Goal: Task Accomplishment & Management: Use online tool/utility

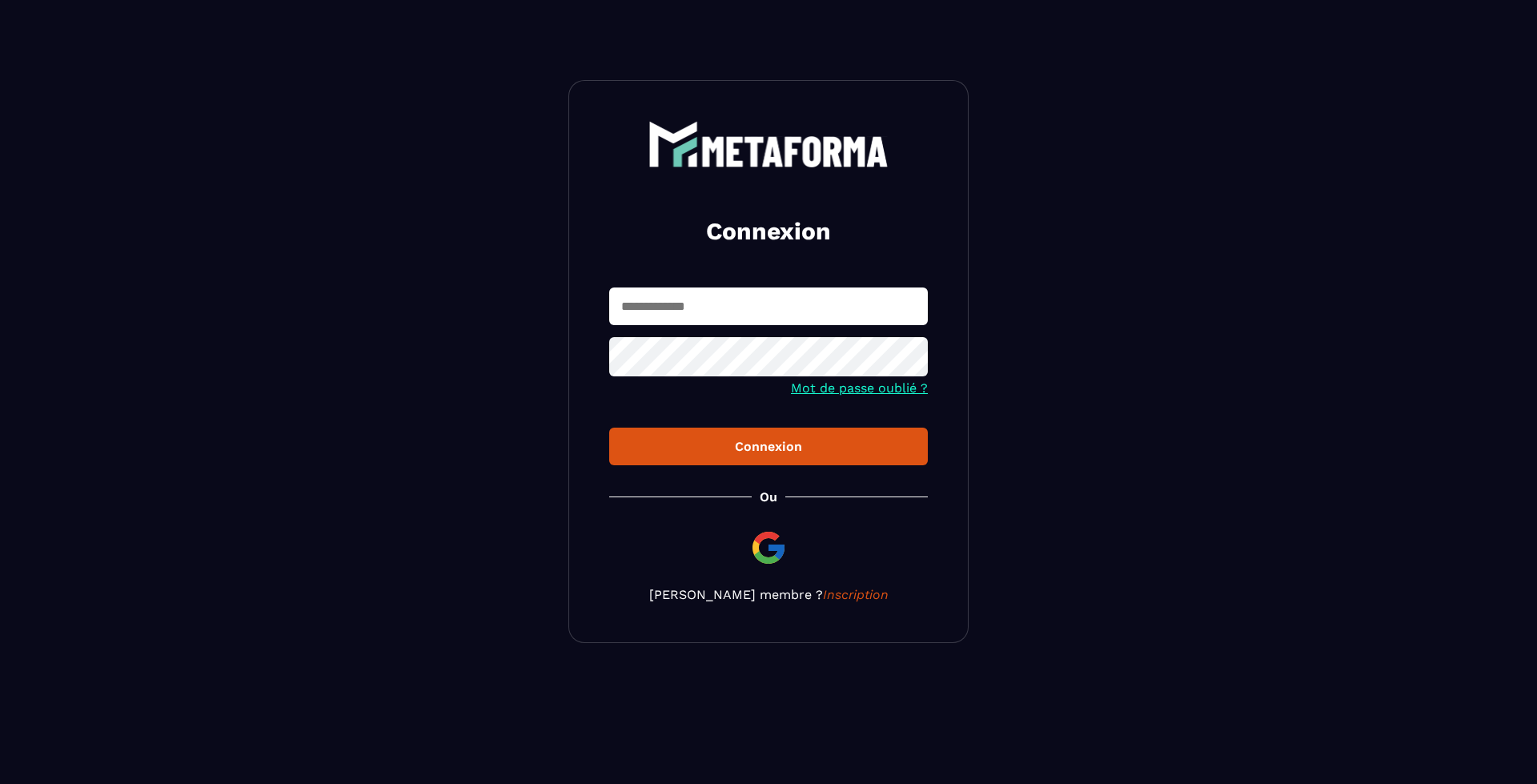
click at [713, 324] on input "text" at bounding box center [769, 307] width 319 height 38
type input "**********"
click at [609, 427] on button "Connexion" at bounding box center [769, 446] width 319 height 38
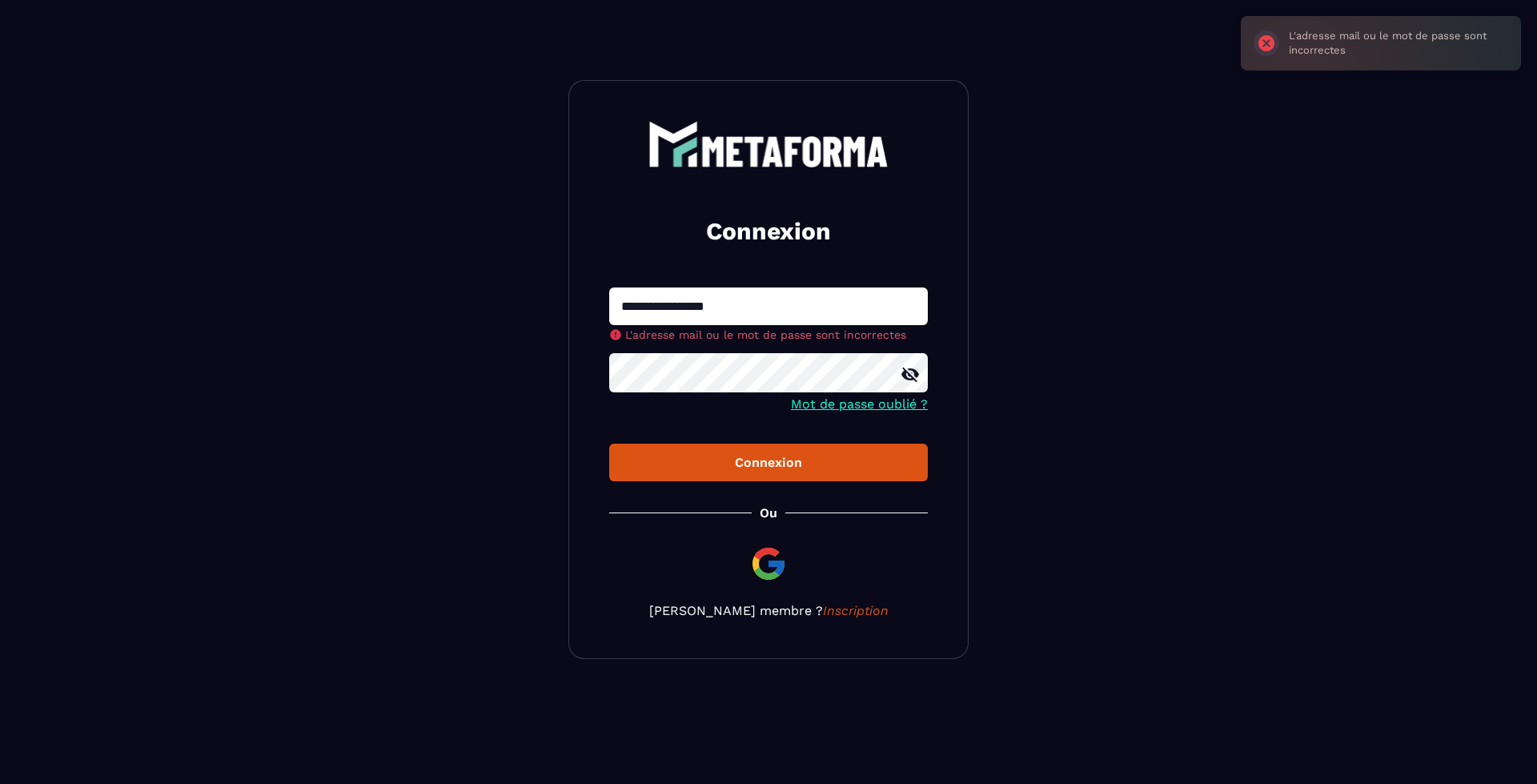
click at [907, 371] on div at bounding box center [769, 375] width 319 height 44
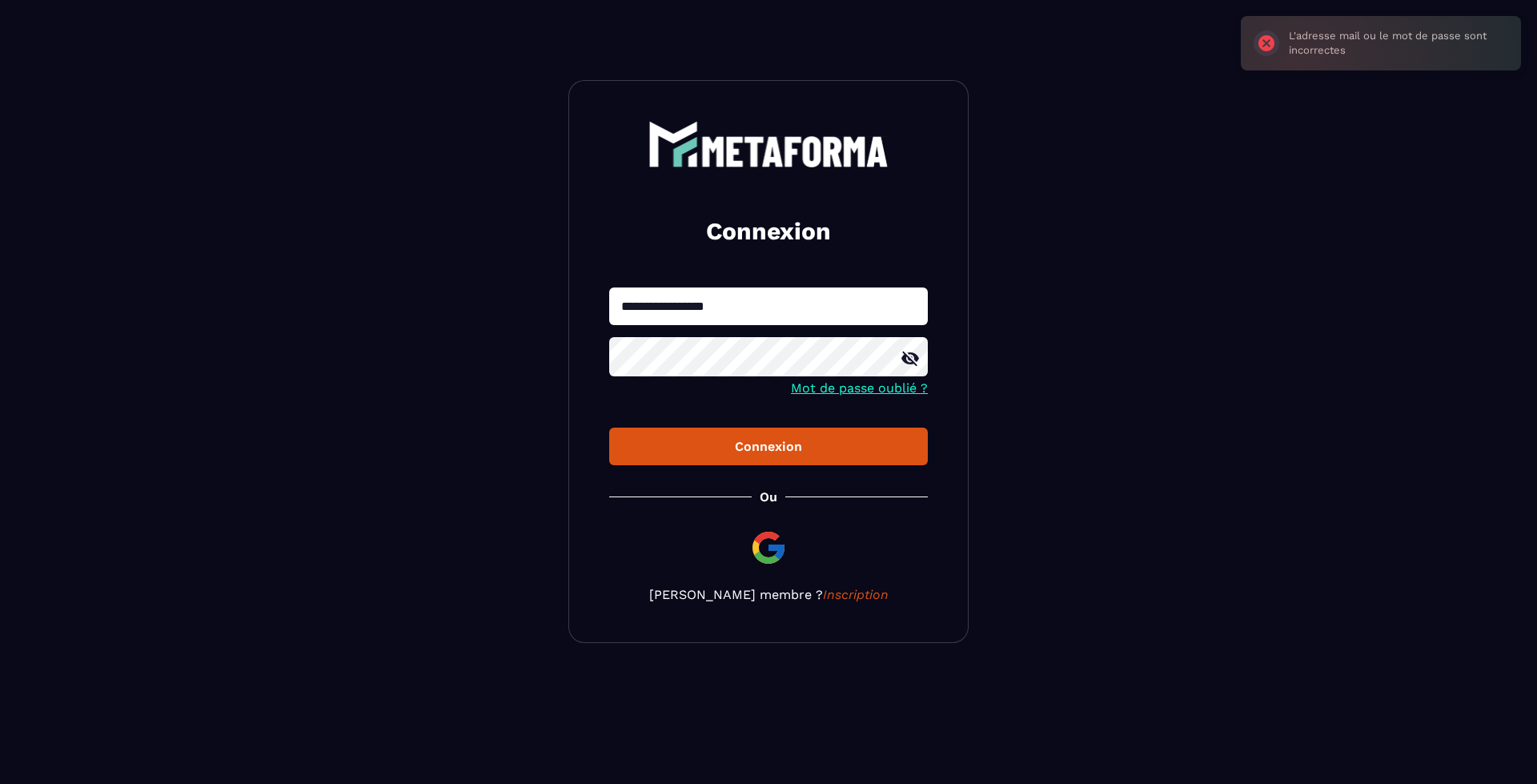
click at [909, 357] on icon at bounding box center [910, 359] width 19 height 19
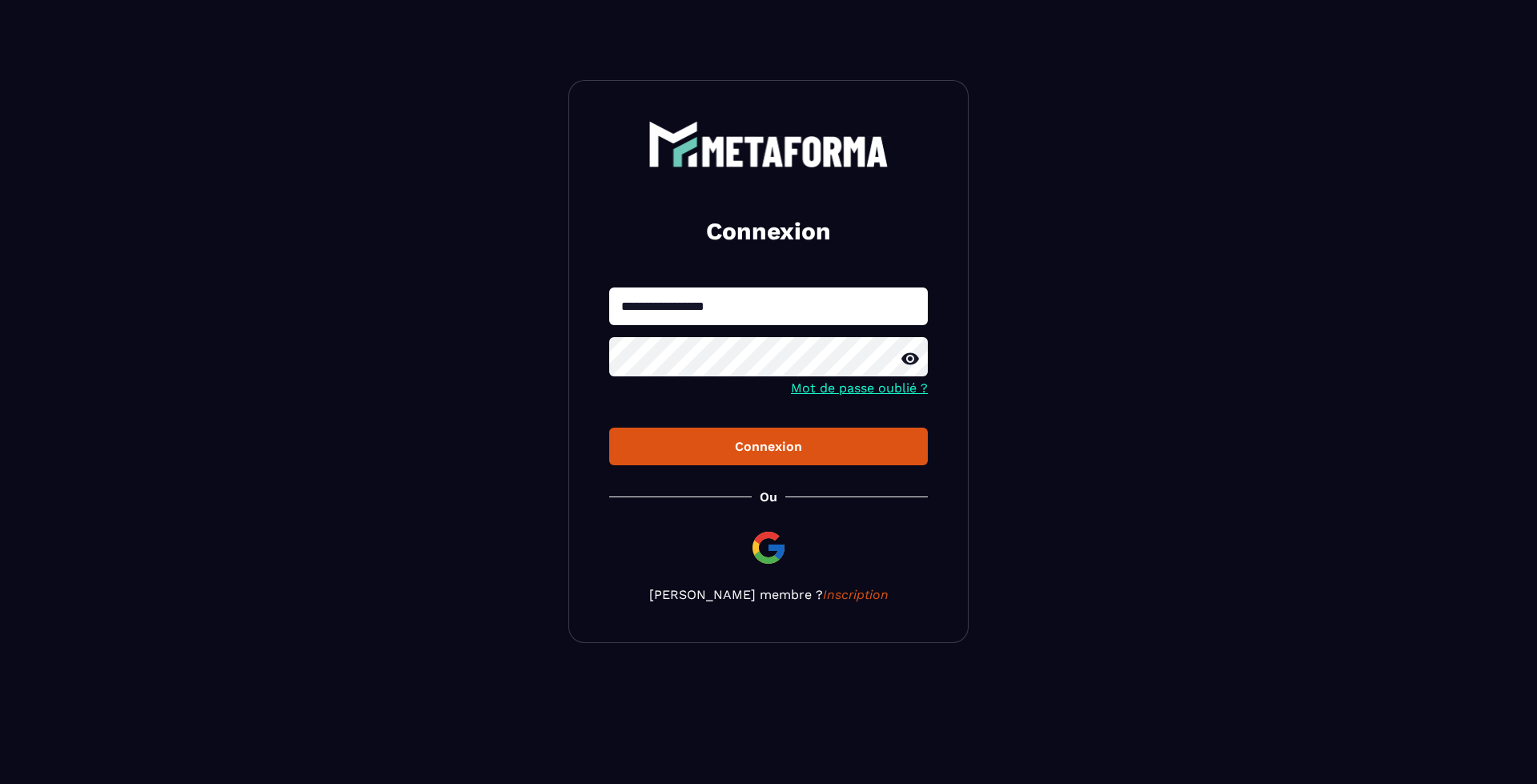
click at [731, 441] on div "Connexion" at bounding box center [768, 446] width 293 height 15
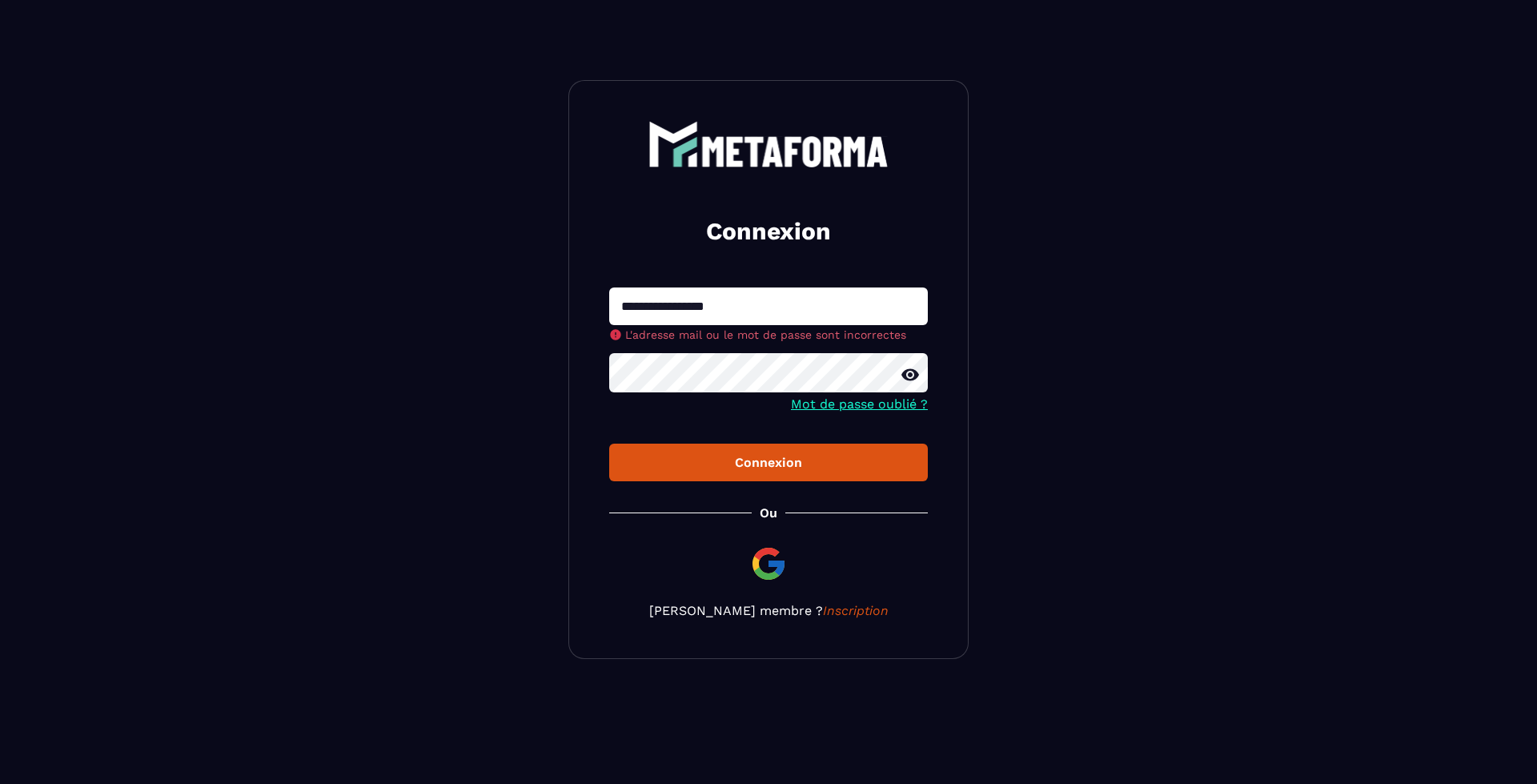
click at [683, 461] on button "Connexion" at bounding box center [769, 462] width 319 height 38
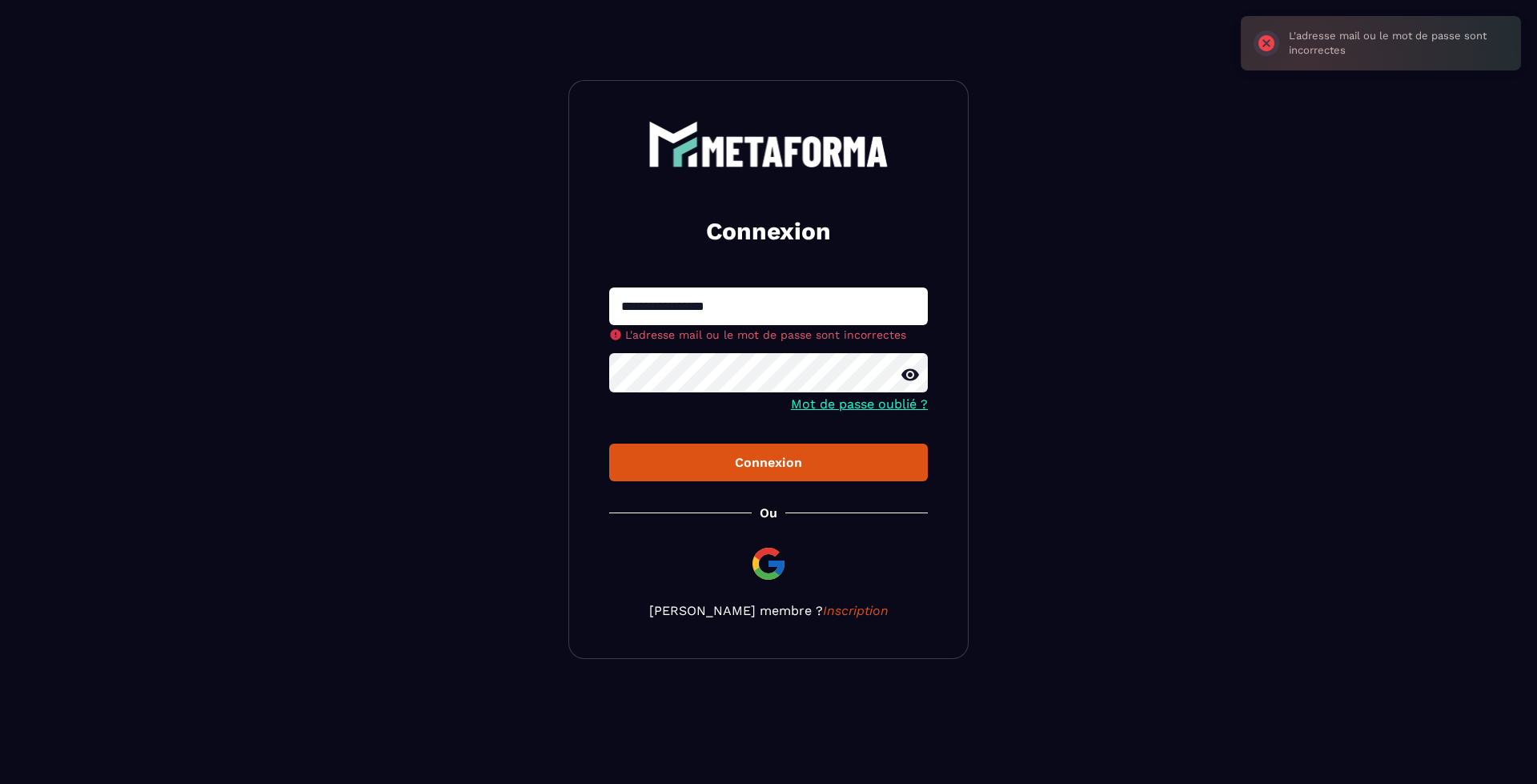
click at [609, 443] on button "Connexion" at bounding box center [769, 462] width 319 height 38
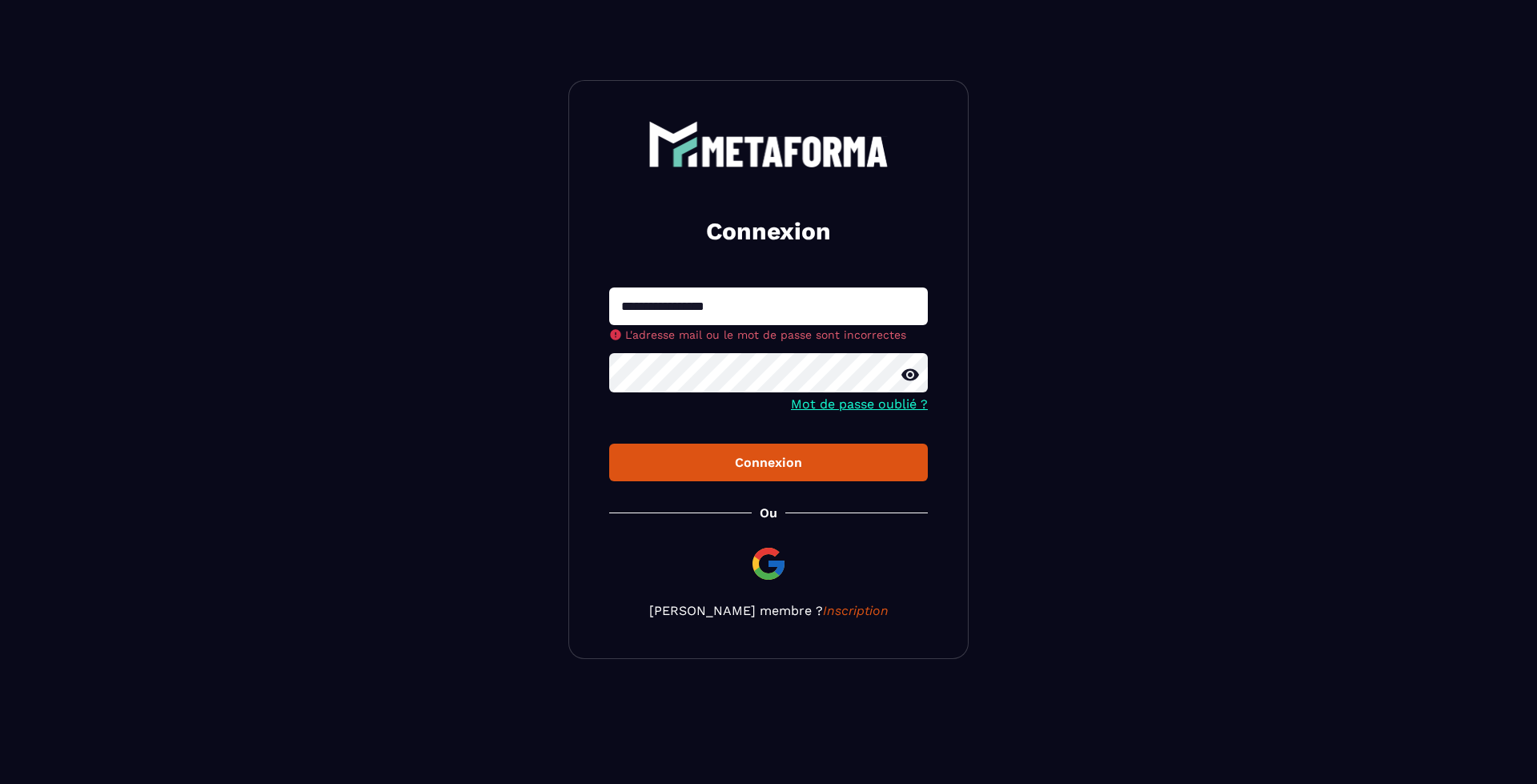
click at [609, 443] on button "Connexion" at bounding box center [769, 462] width 319 height 38
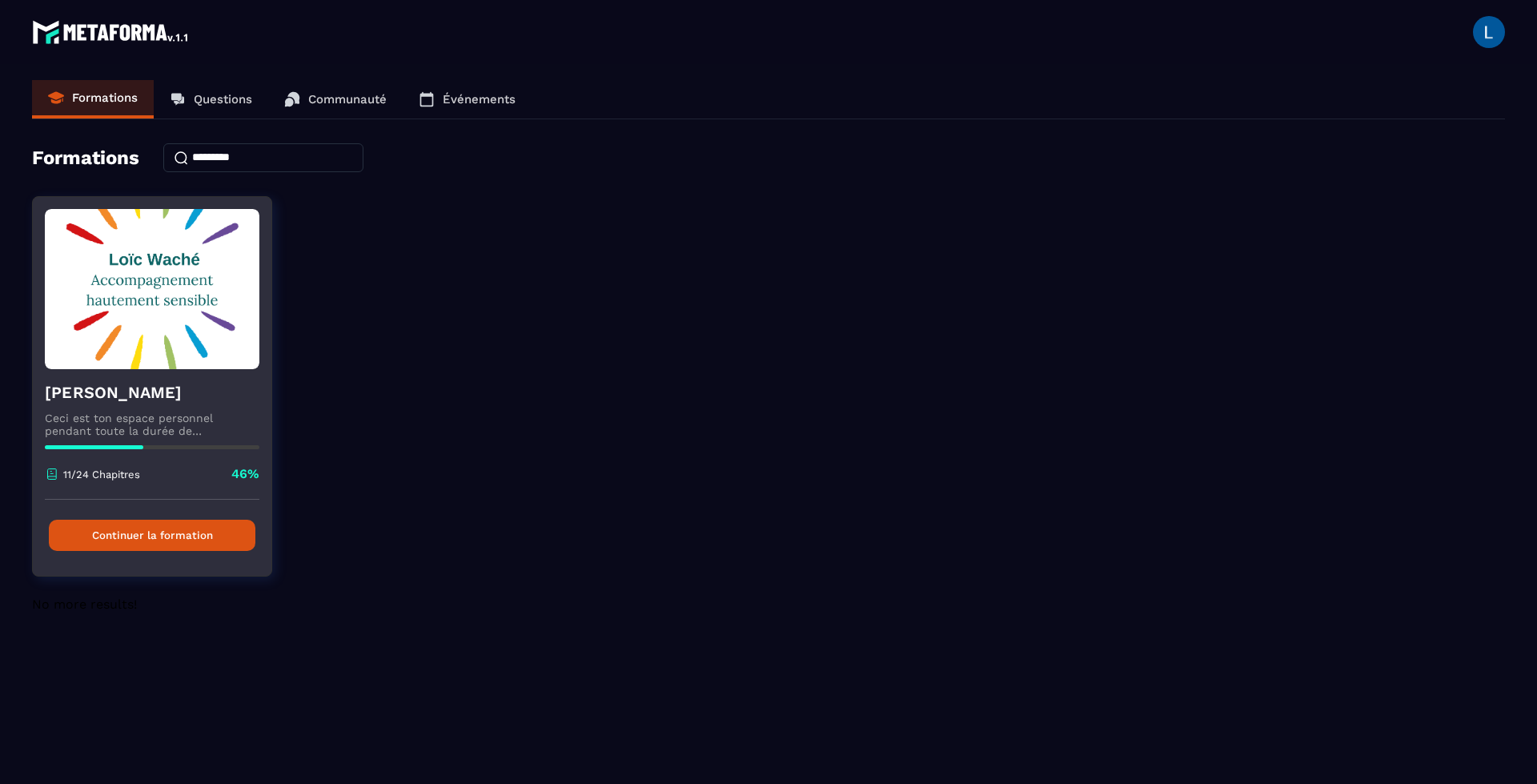
click at [200, 484] on div "11/24 Chapitres 46%" at bounding box center [152, 482] width 215 height 34
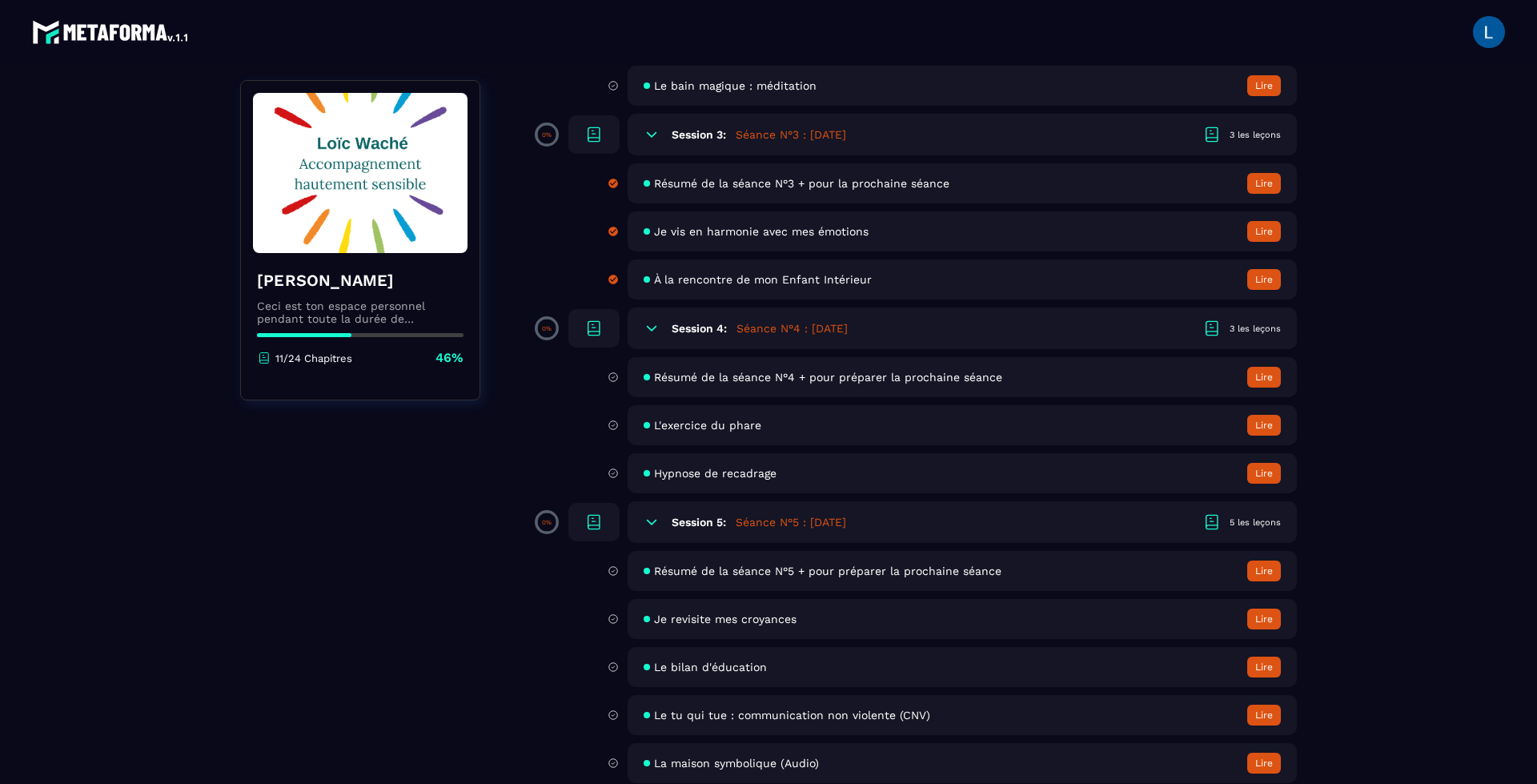
scroll to position [800, 0]
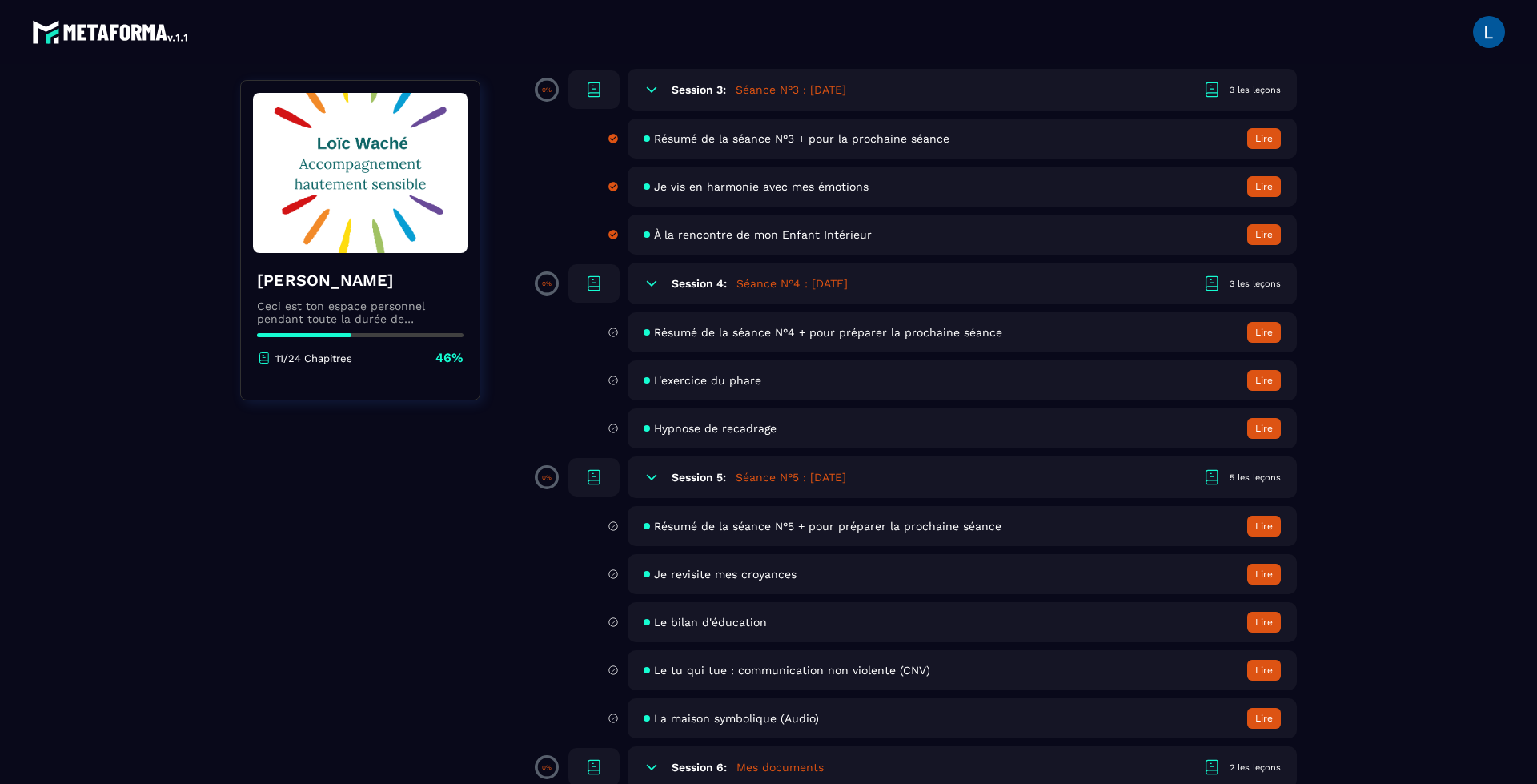
click at [1263, 332] on button "Lire" at bounding box center [1264, 332] width 33 height 21
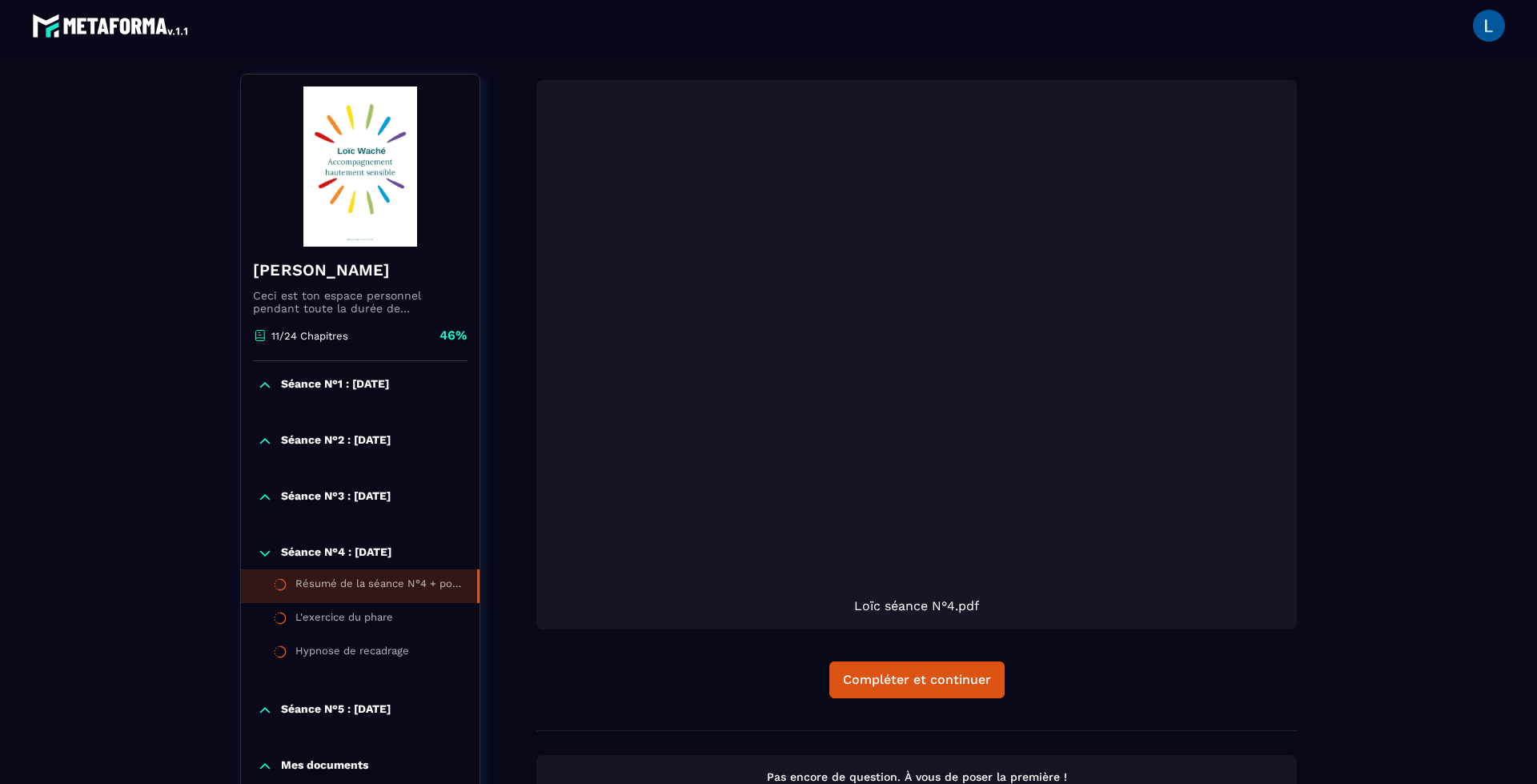
scroll to position [166, 0]
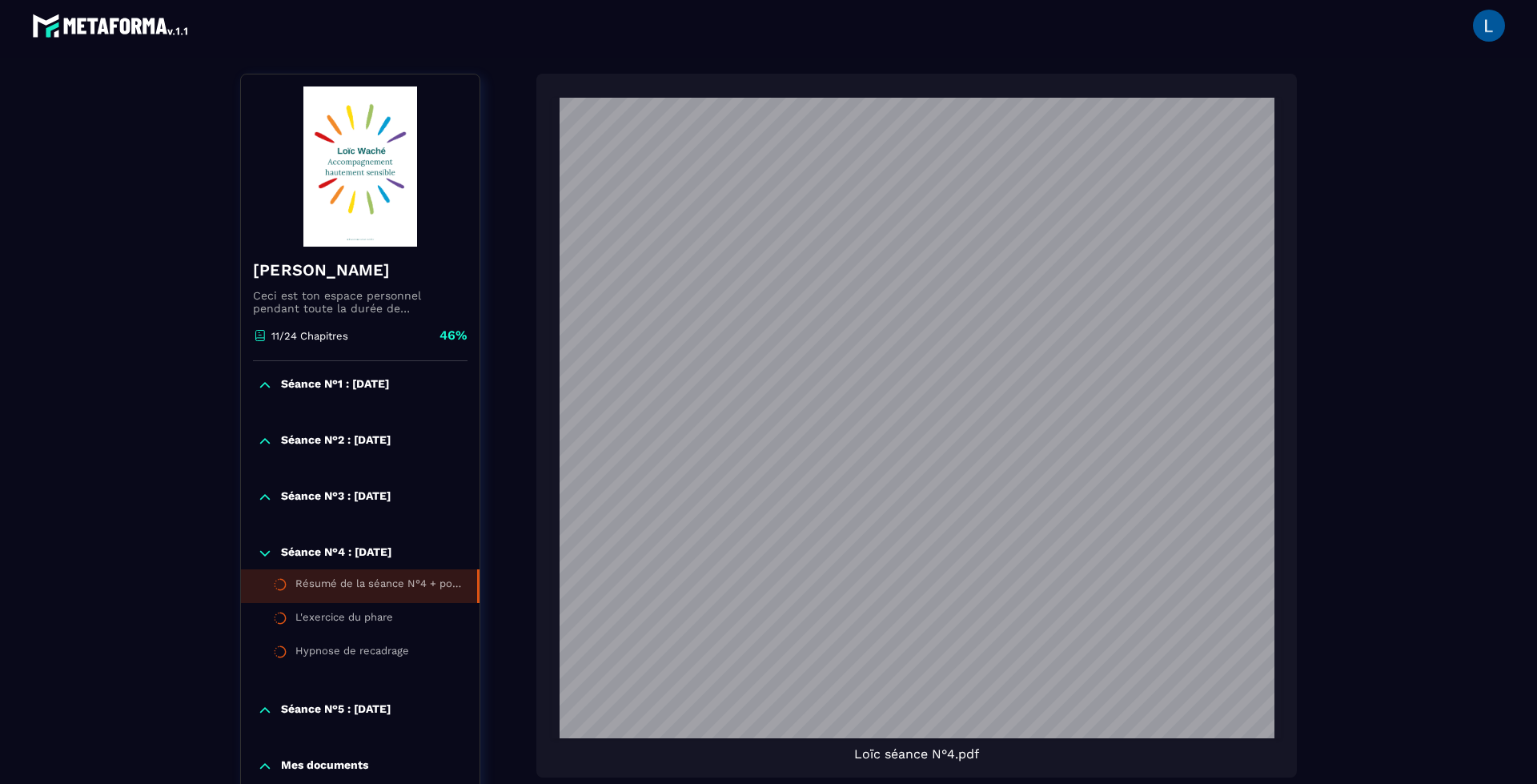
click at [384, 501] on p "Séance N°3 : [DATE]" at bounding box center [336, 496] width 110 height 16
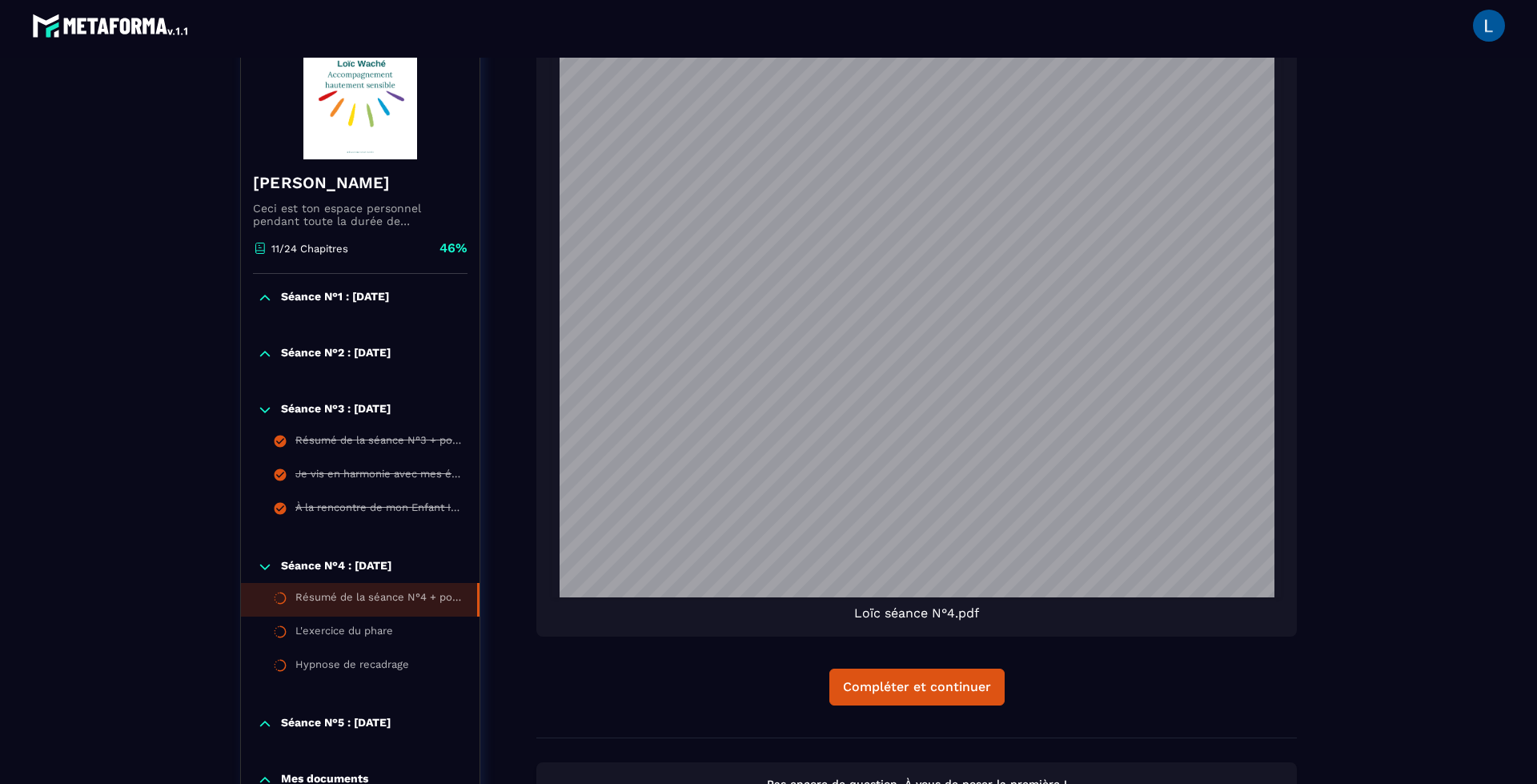
scroll to position [327, 0]
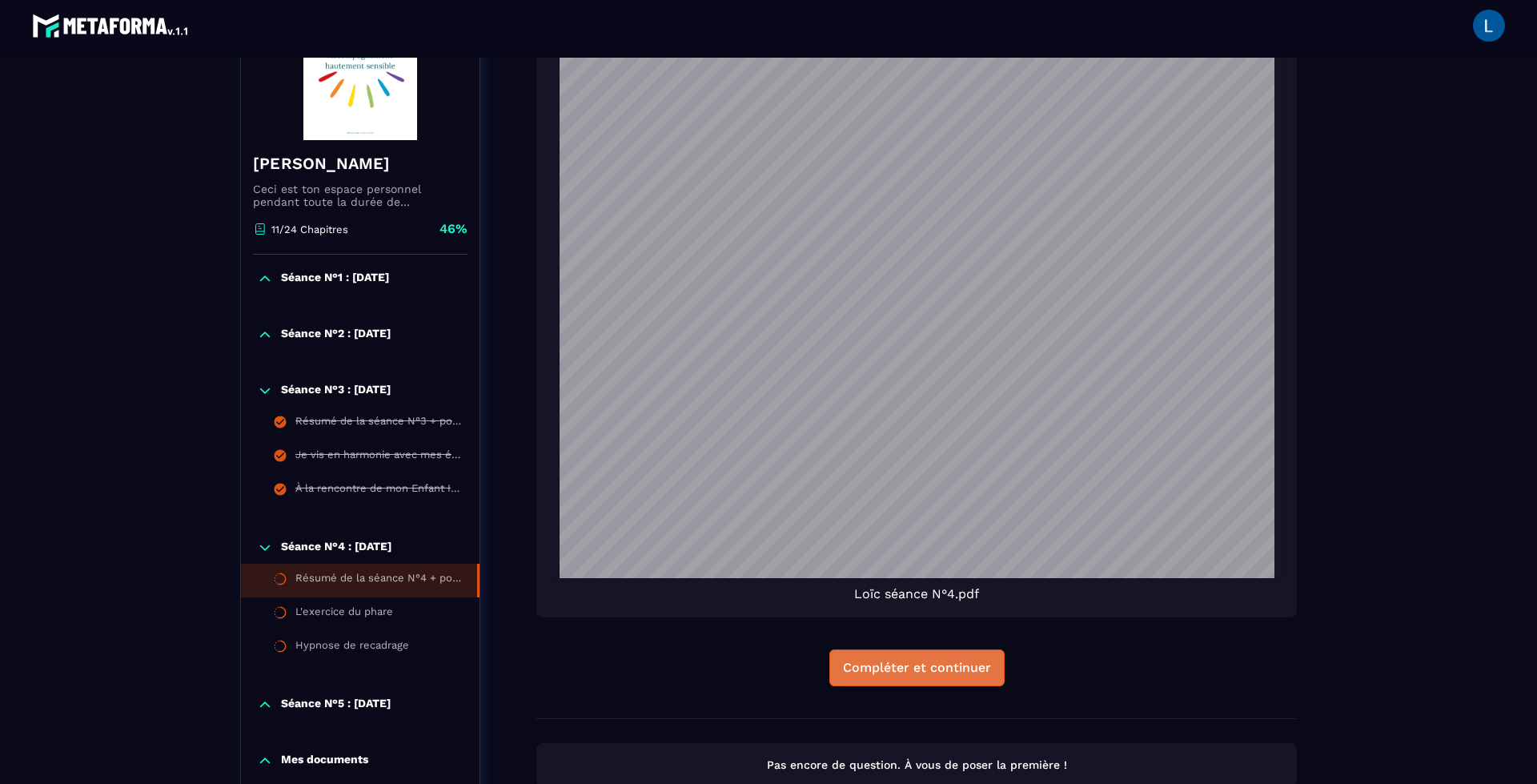
click at [935, 673] on div "Compléter et continuer" at bounding box center [917, 667] width 148 height 16
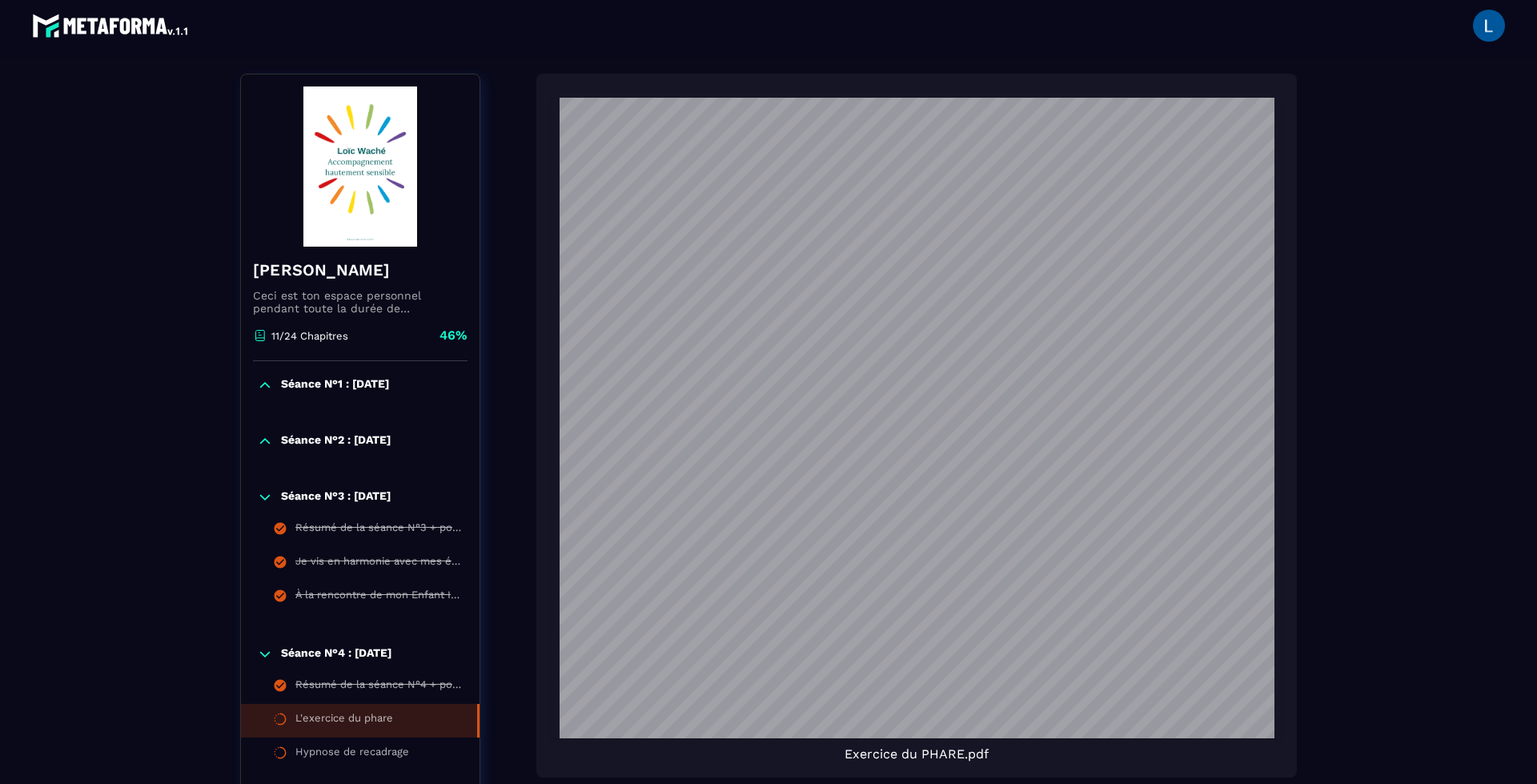
scroll to position [539, 0]
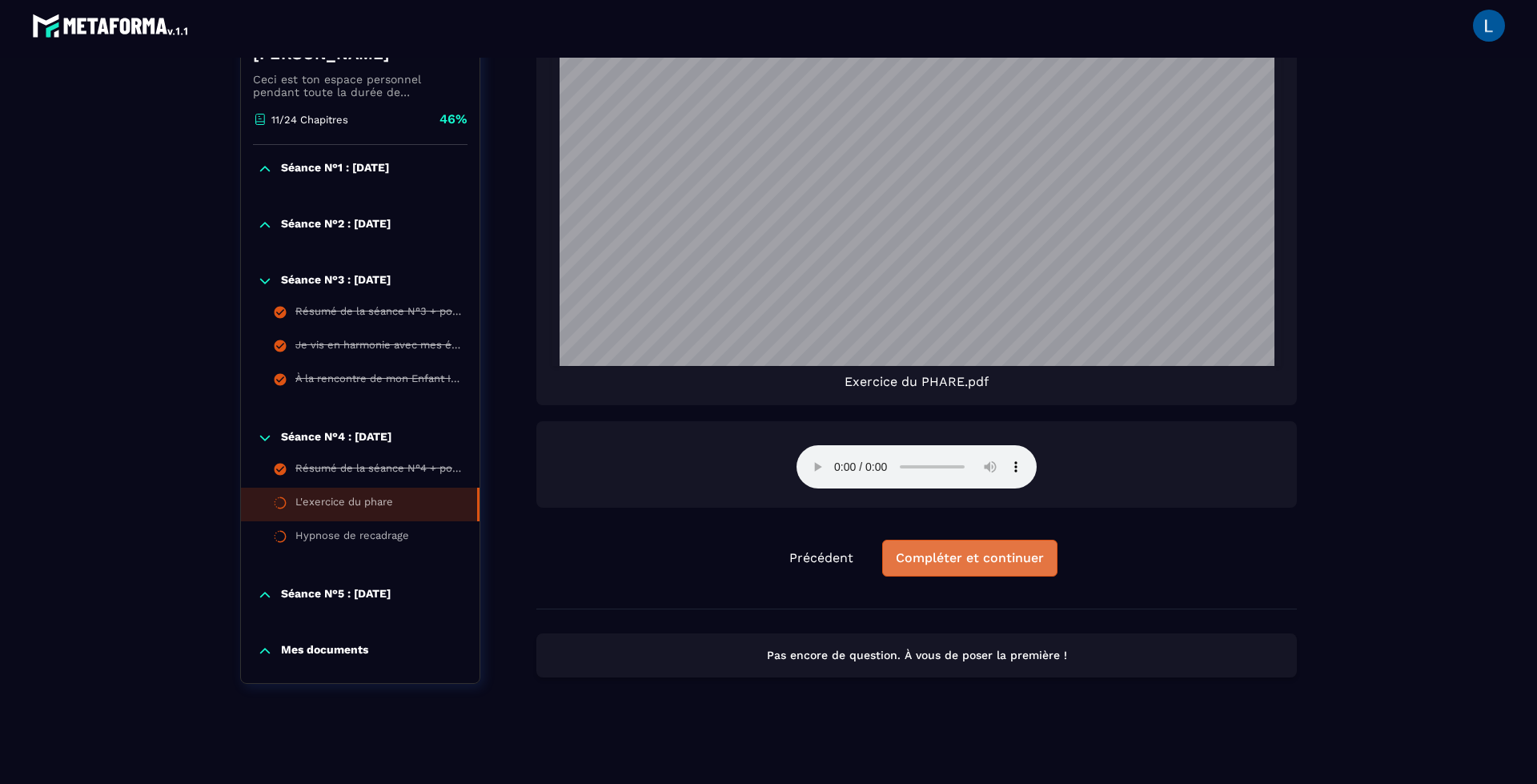
click at [958, 560] on div "Compléter et continuer" at bounding box center [970, 557] width 148 height 16
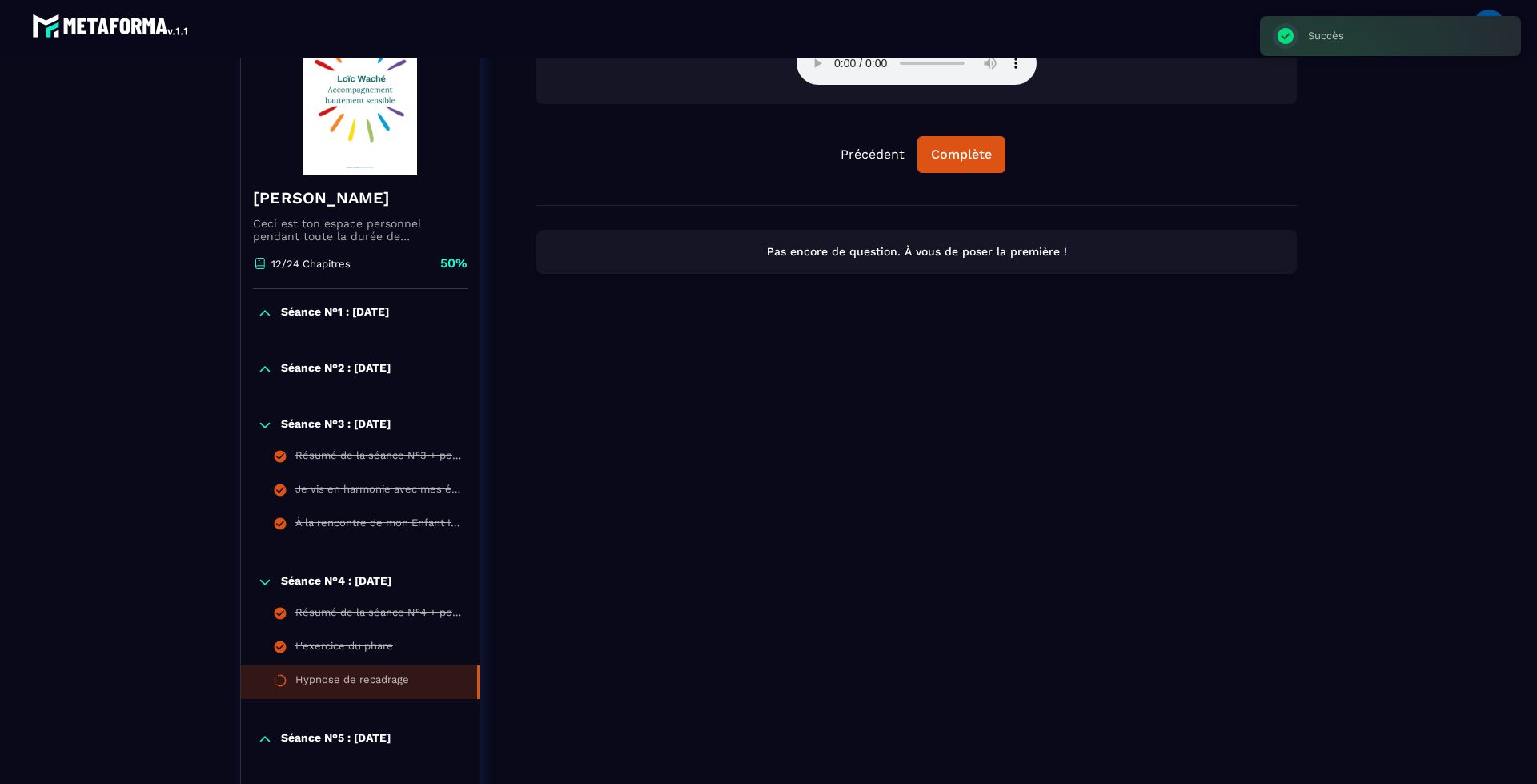
scroll to position [166, 0]
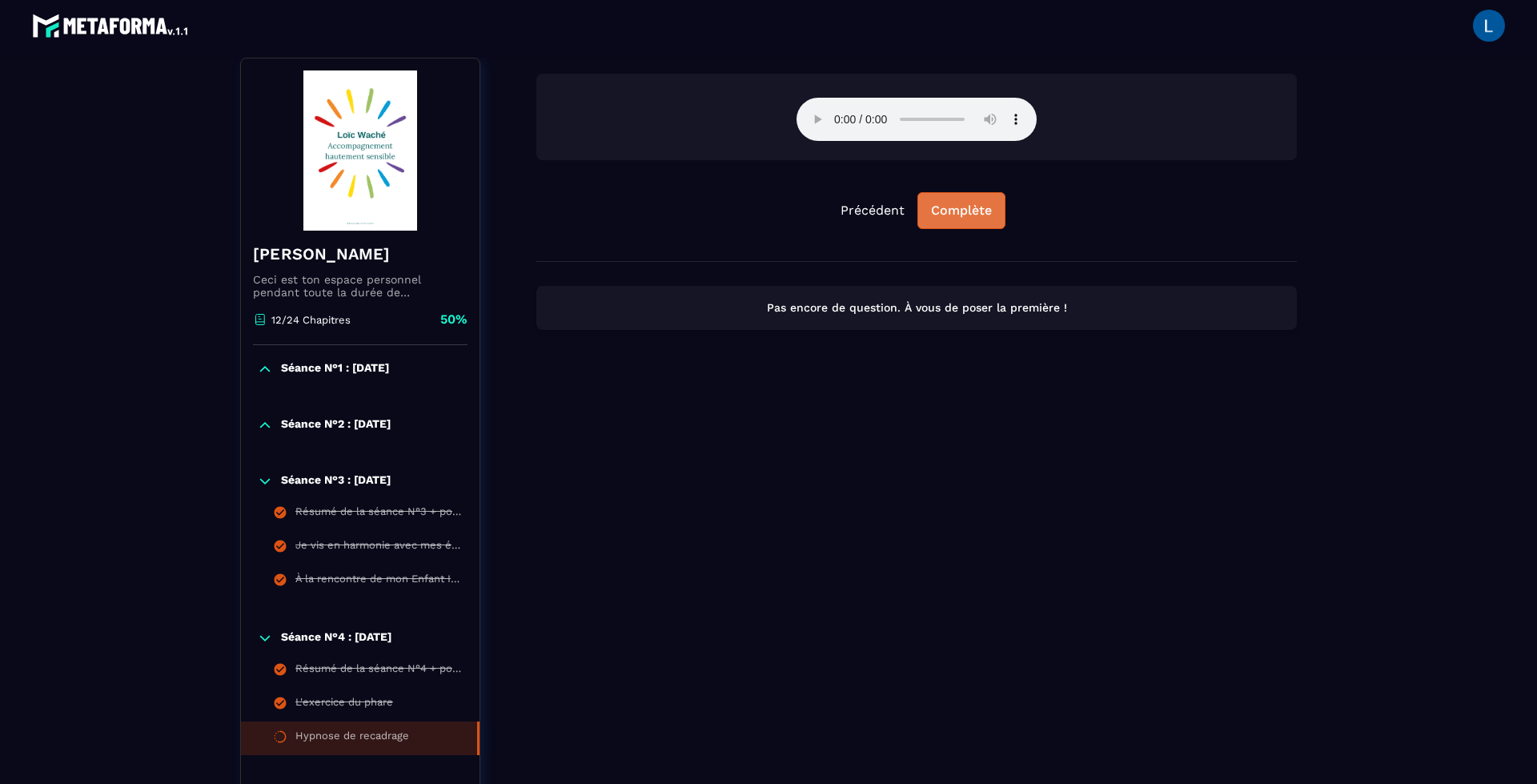
click at [963, 202] on button "Complète" at bounding box center [961, 210] width 88 height 37
click at [971, 207] on div "Continuer" at bounding box center [962, 210] width 63 height 16
click at [973, 215] on div "Continuer" at bounding box center [962, 210] width 63 height 16
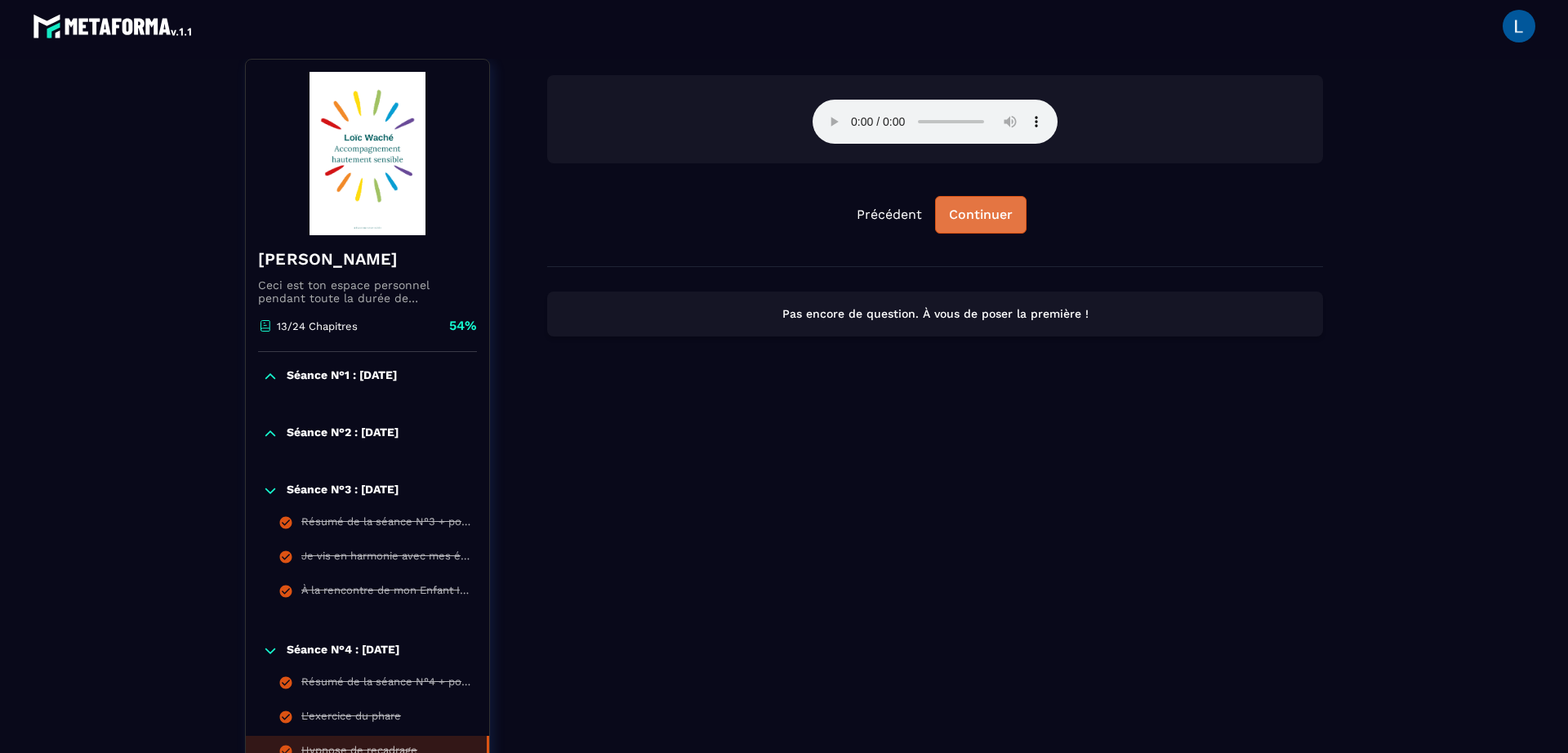
click at [983, 209] on div "Continuer" at bounding box center [981, 214] width 64 height 16
click at [965, 222] on div "Continuer" at bounding box center [981, 214] width 64 height 16
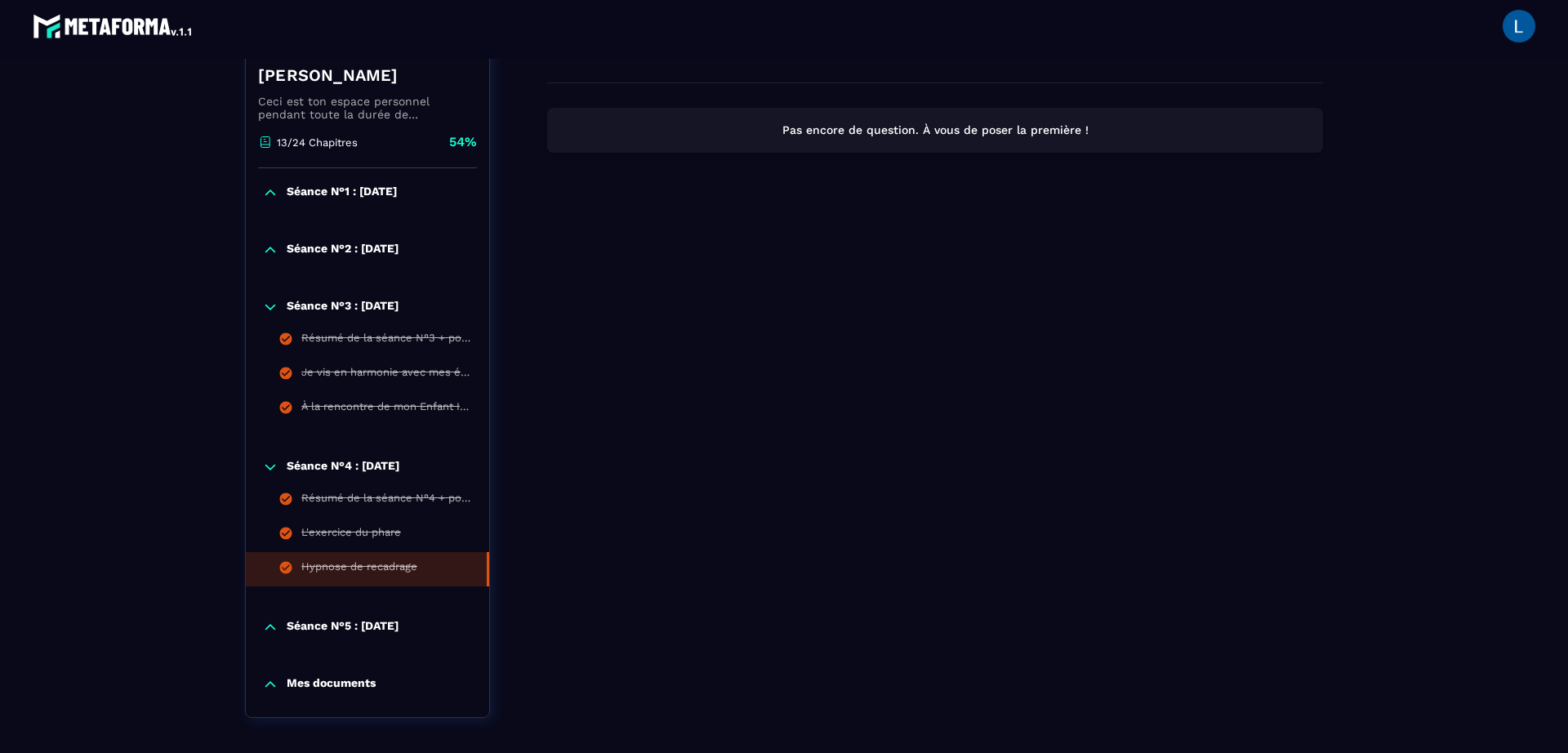
scroll to position [94, 0]
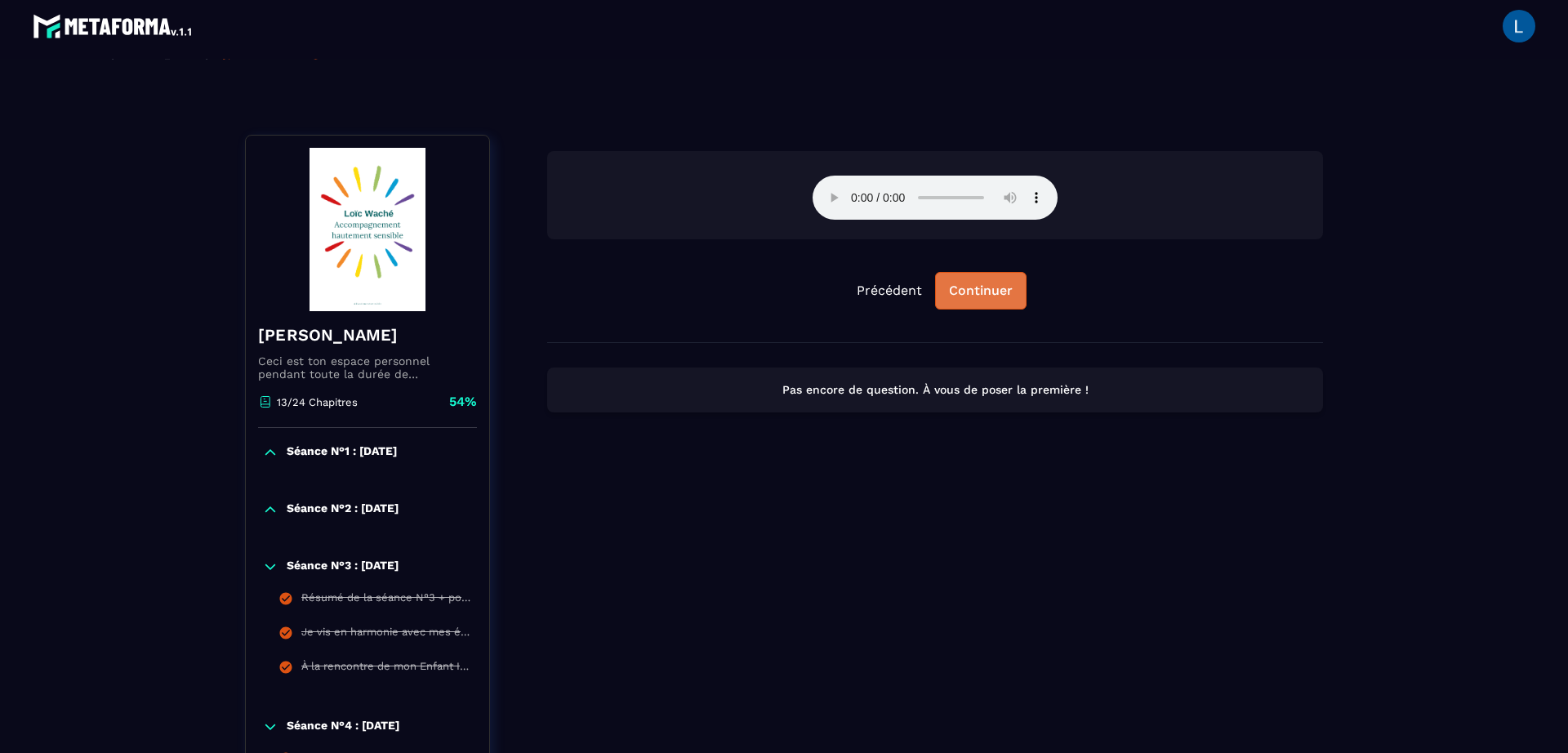
click at [964, 275] on button "Continuer" at bounding box center [981, 291] width 91 height 38
click at [967, 292] on div "Continuer" at bounding box center [981, 291] width 64 height 16
click at [968, 292] on div "Continuer" at bounding box center [981, 291] width 64 height 16
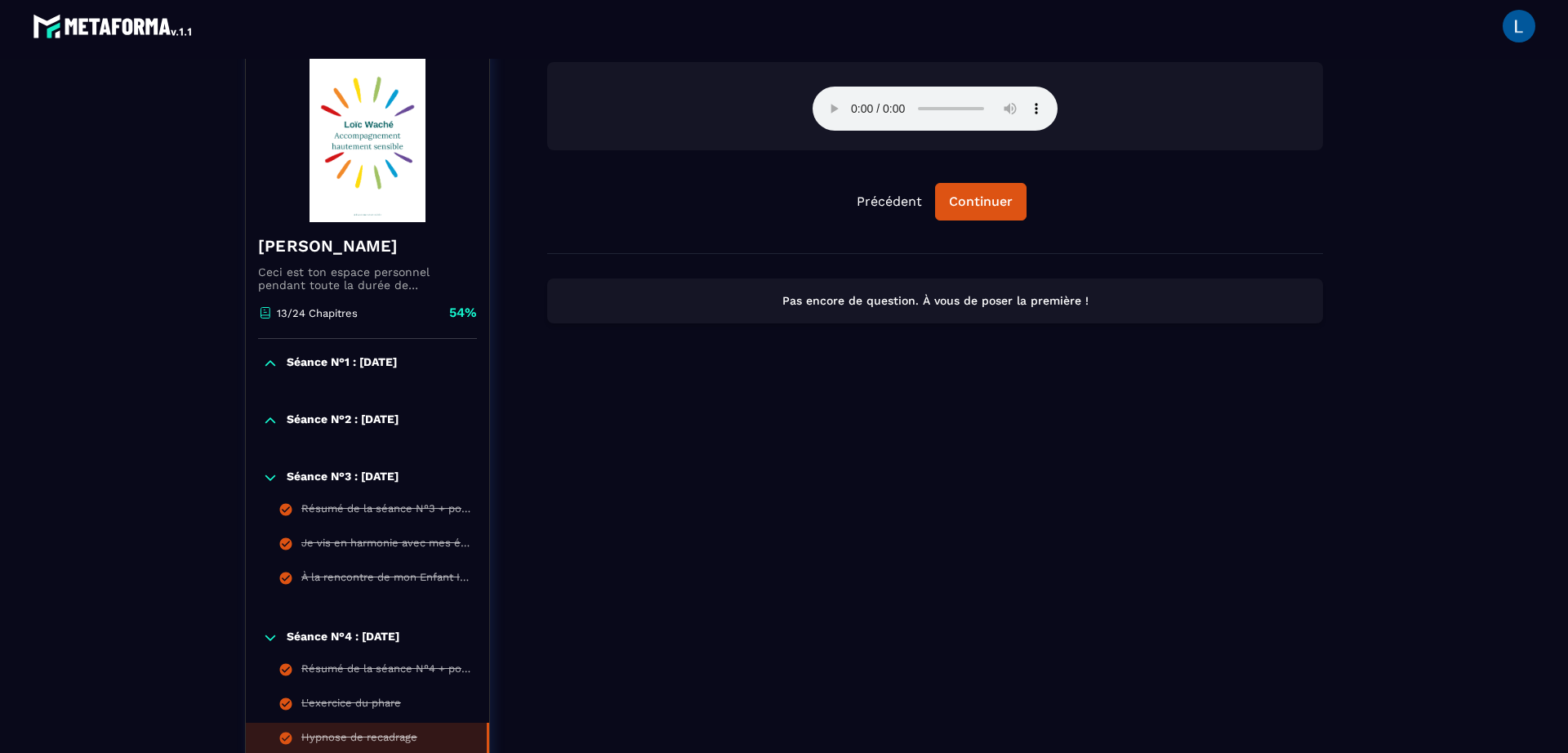
scroll to position [175, 0]
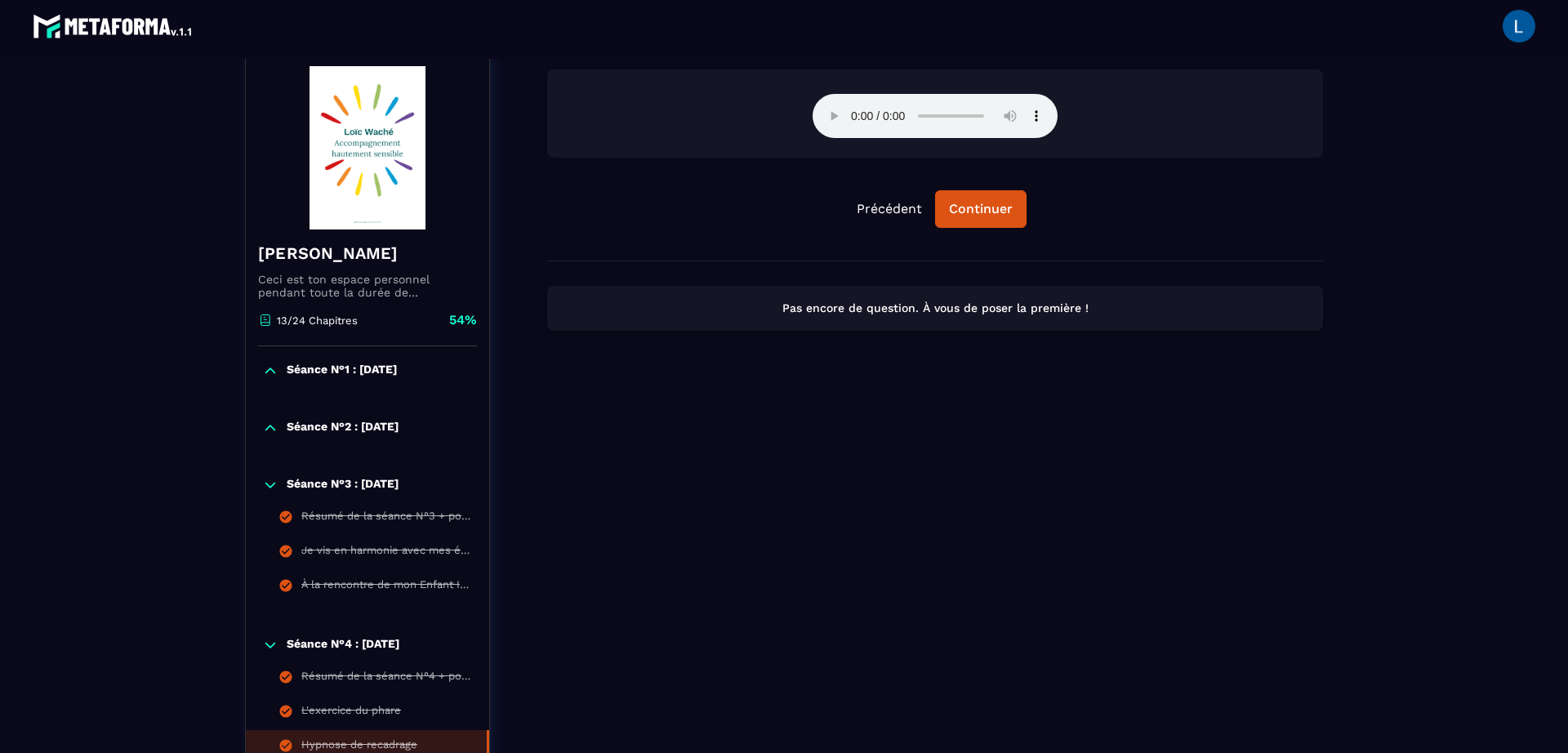
click at [1002, 228] on div "Précédent Continuer" at bounding box center [935, 165] width 776 height 191
click at [1000, 209] on div "Continuer" at bounding box center [981, 208] width 64 height 16
click at [957, 210] on div "Continuer" at bounding box center [981, 208] width 64 height 16
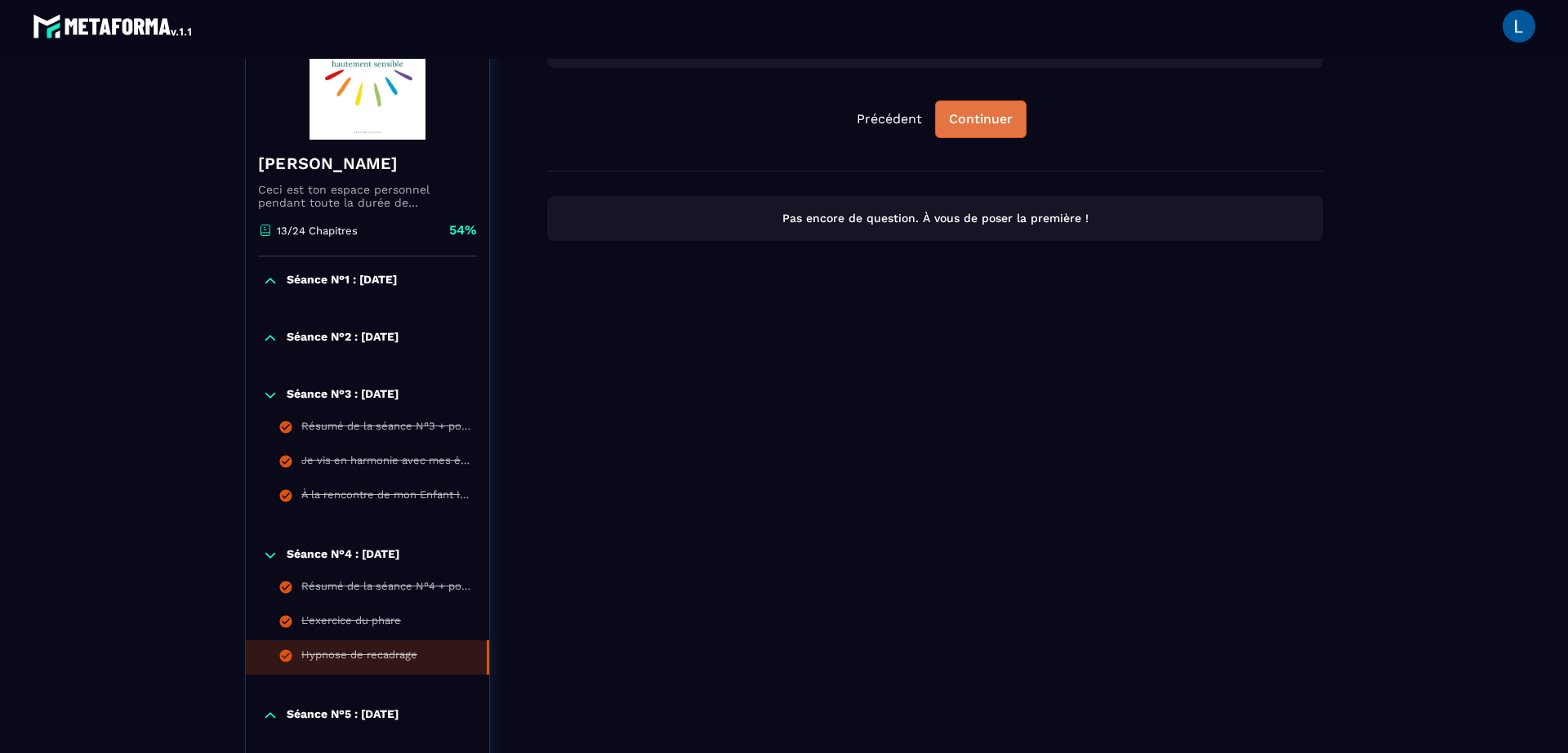
scroll to position [339, 0]
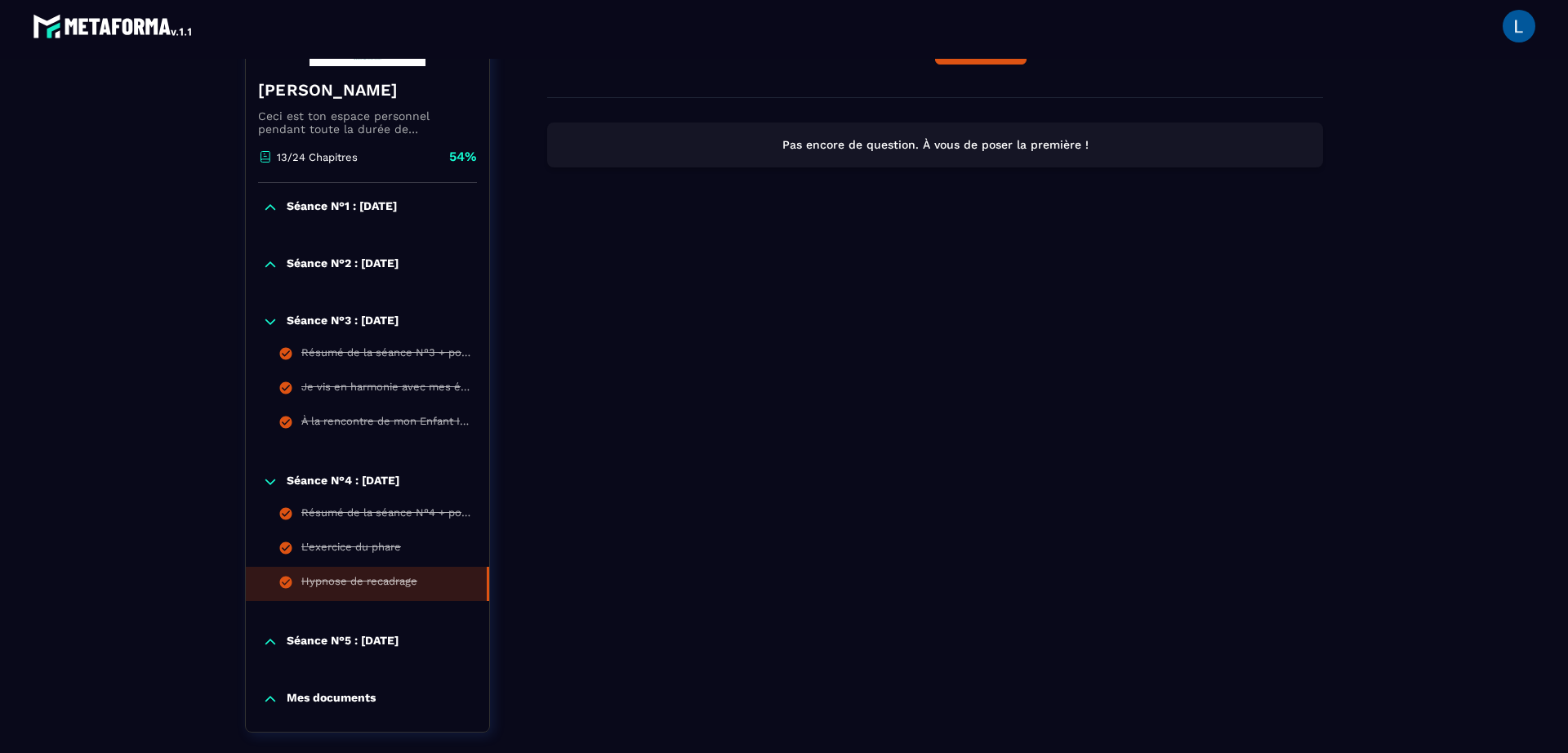
click at [382, 638] on p "Séance N°5 : [DATE]" at bounding box center [343, 642] width 112 height 16
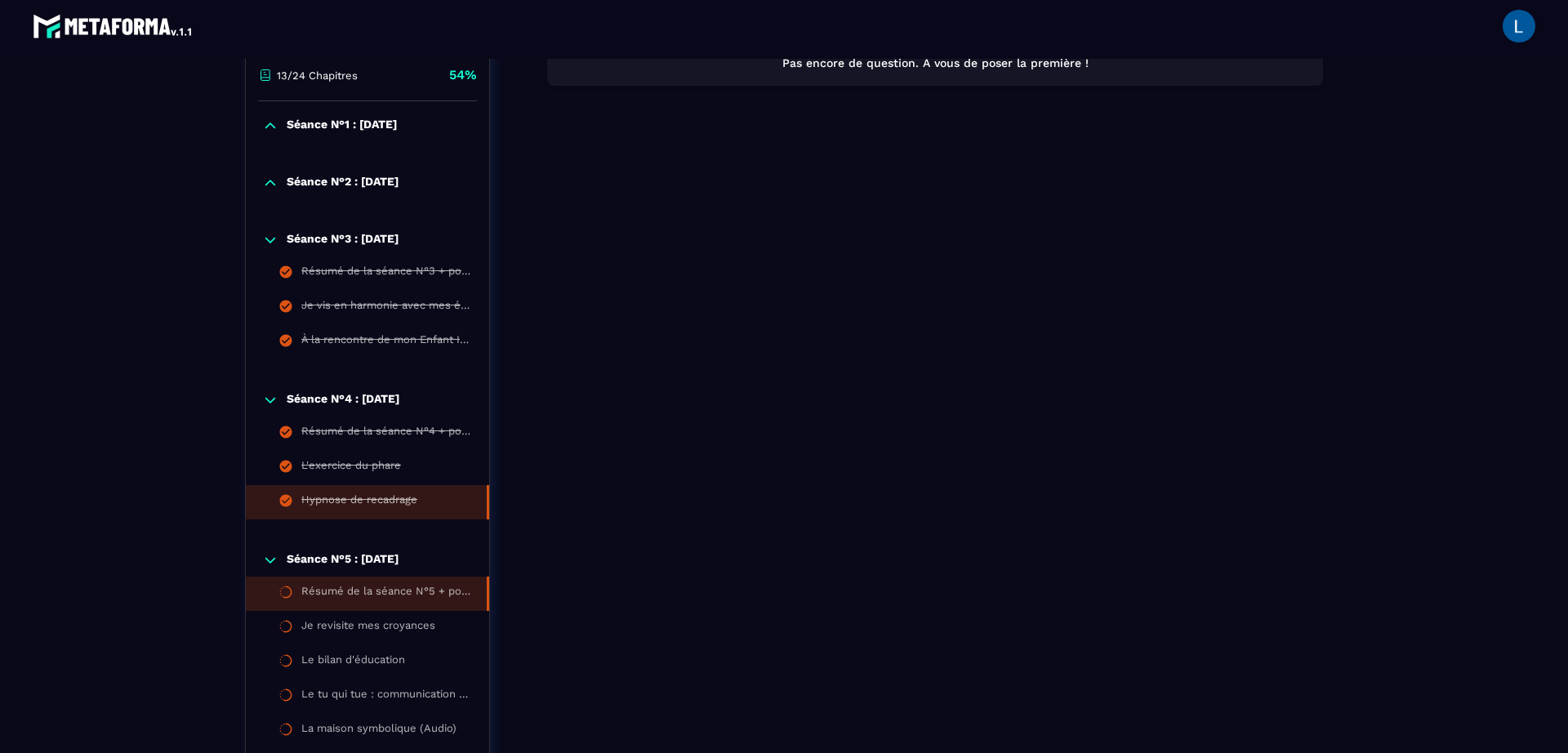
click at [406, 599] on div "Résumé de la séance N°5 + pour préparer la prochaine séance" at bounding box center [385, 594] width 169 height 18
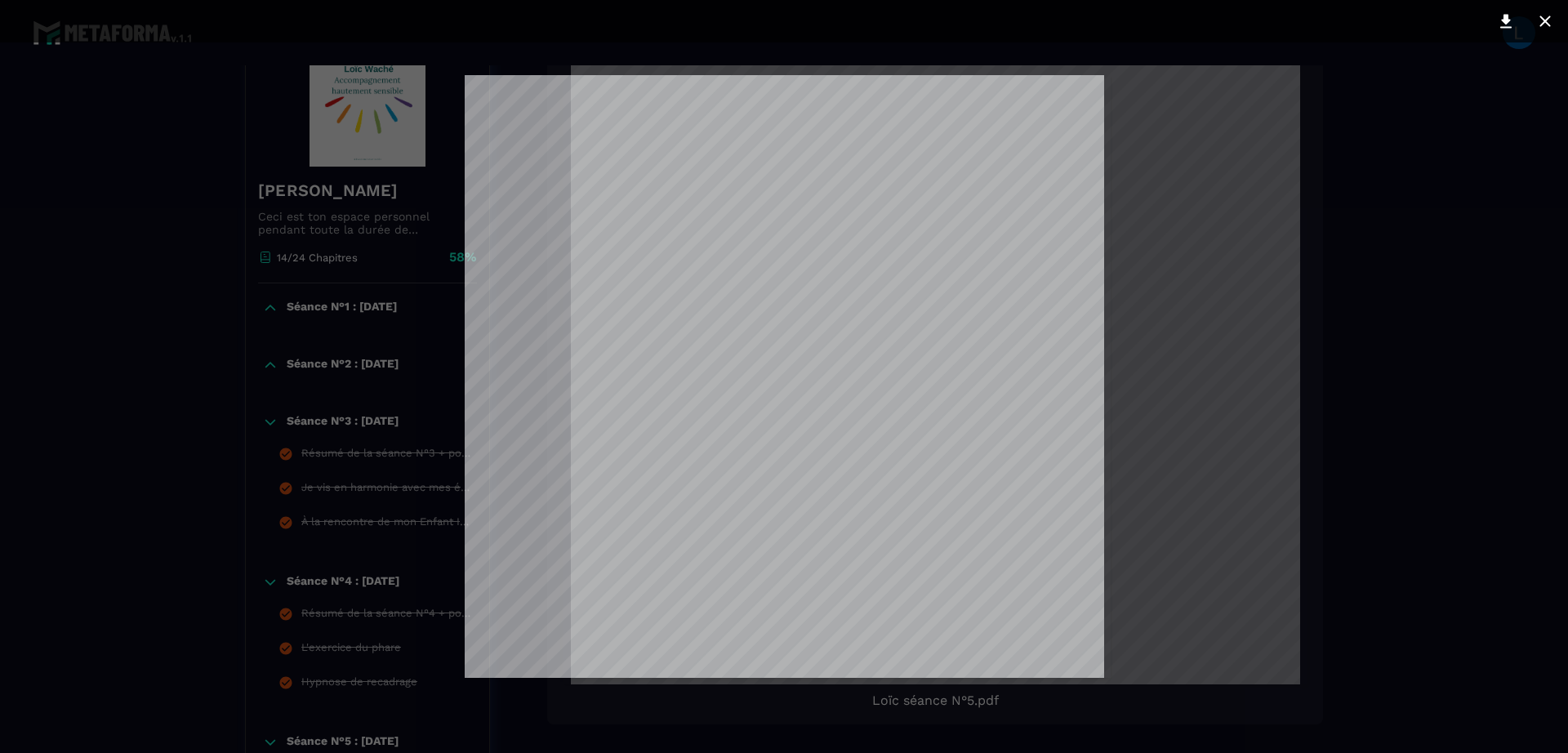
scroll to position [1868, 0]
click at [1134, 224] on div at bounding box center [784, 376] width 1568 height 753
click at [1553, 19] on icon at bounding box center [1545, 21] width 19 height 19
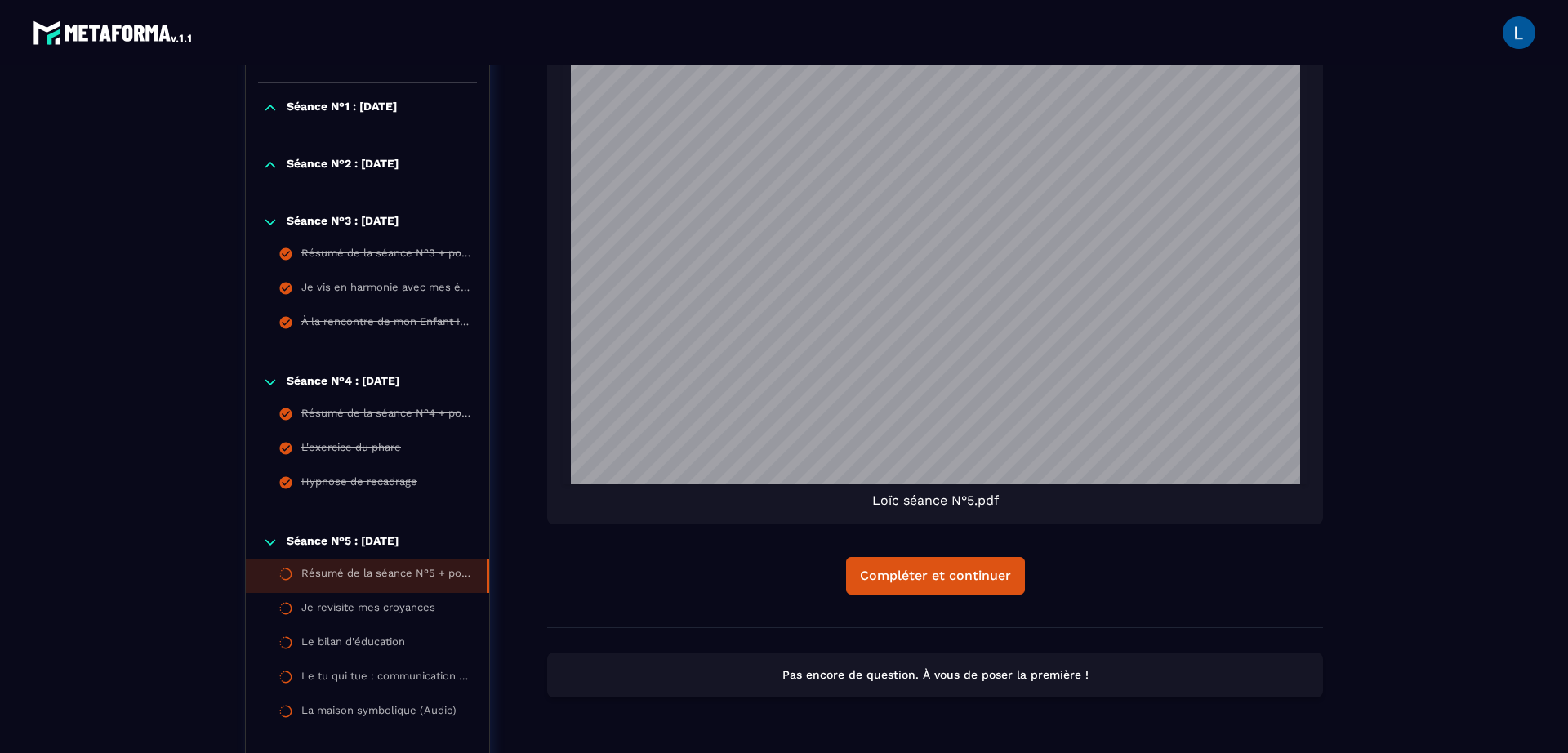
scroll to position [592, 0]
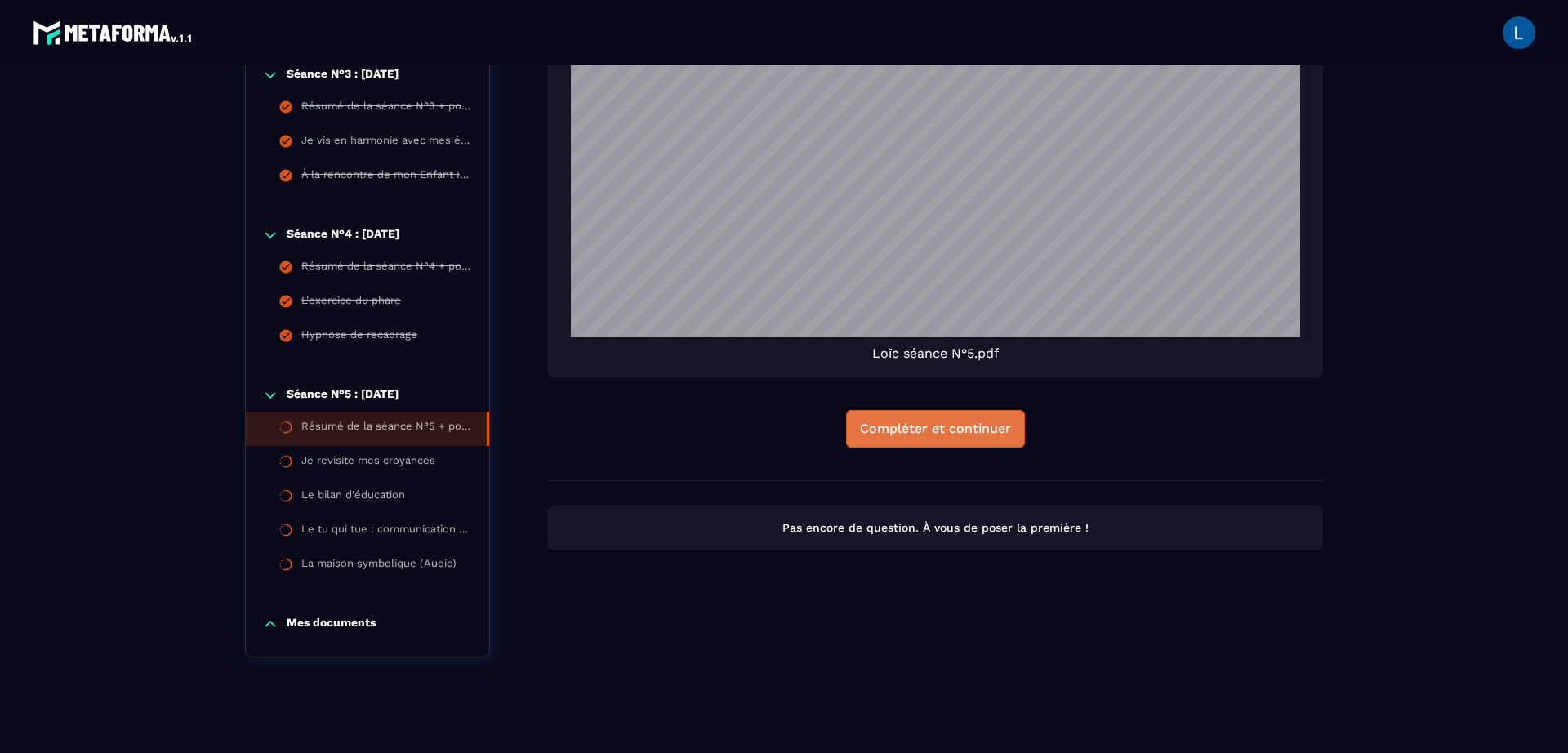
click at [892, 432] on div "Compléter et continuer" at bounding box center [936, 428] width 151 height 16
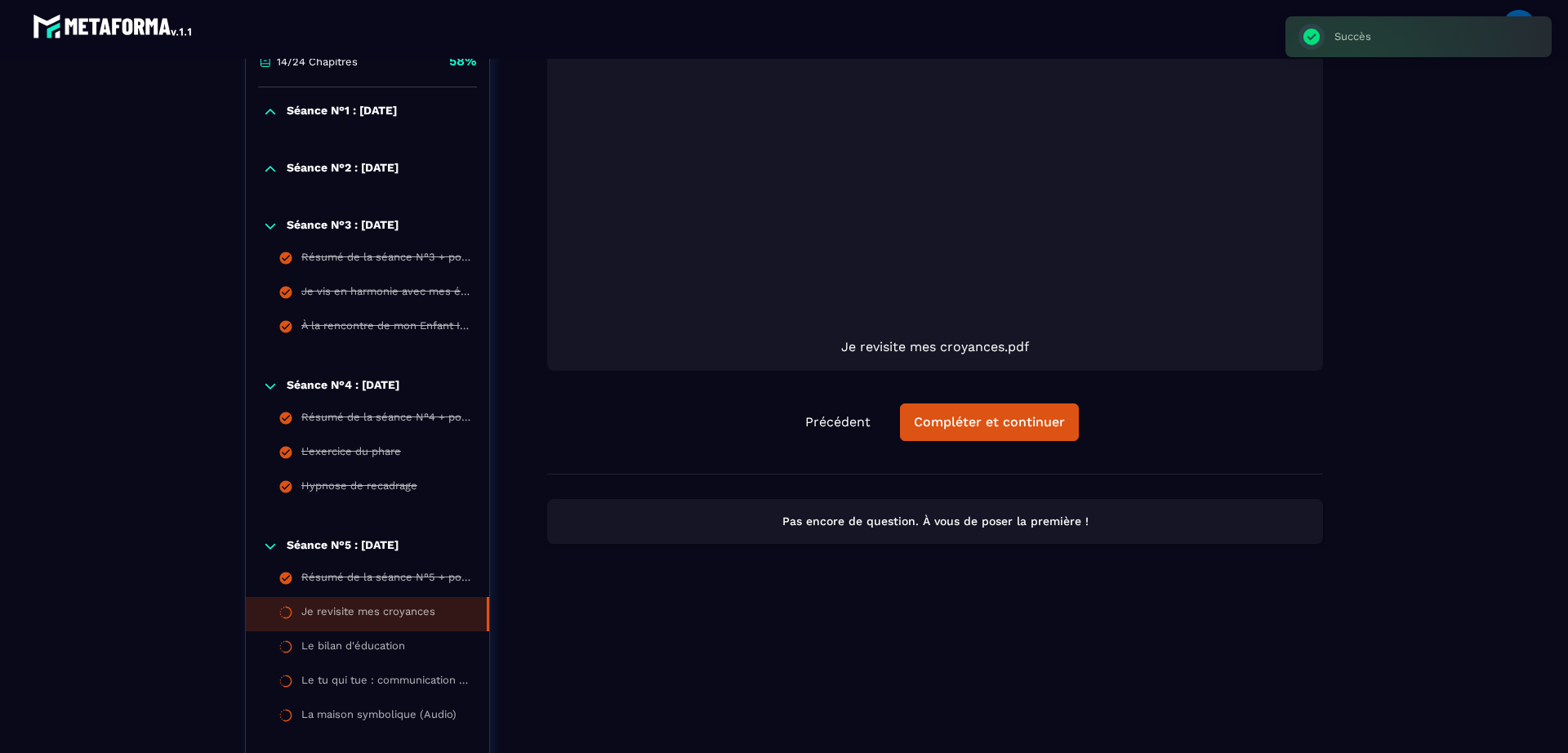
scroll to position [429, 0]
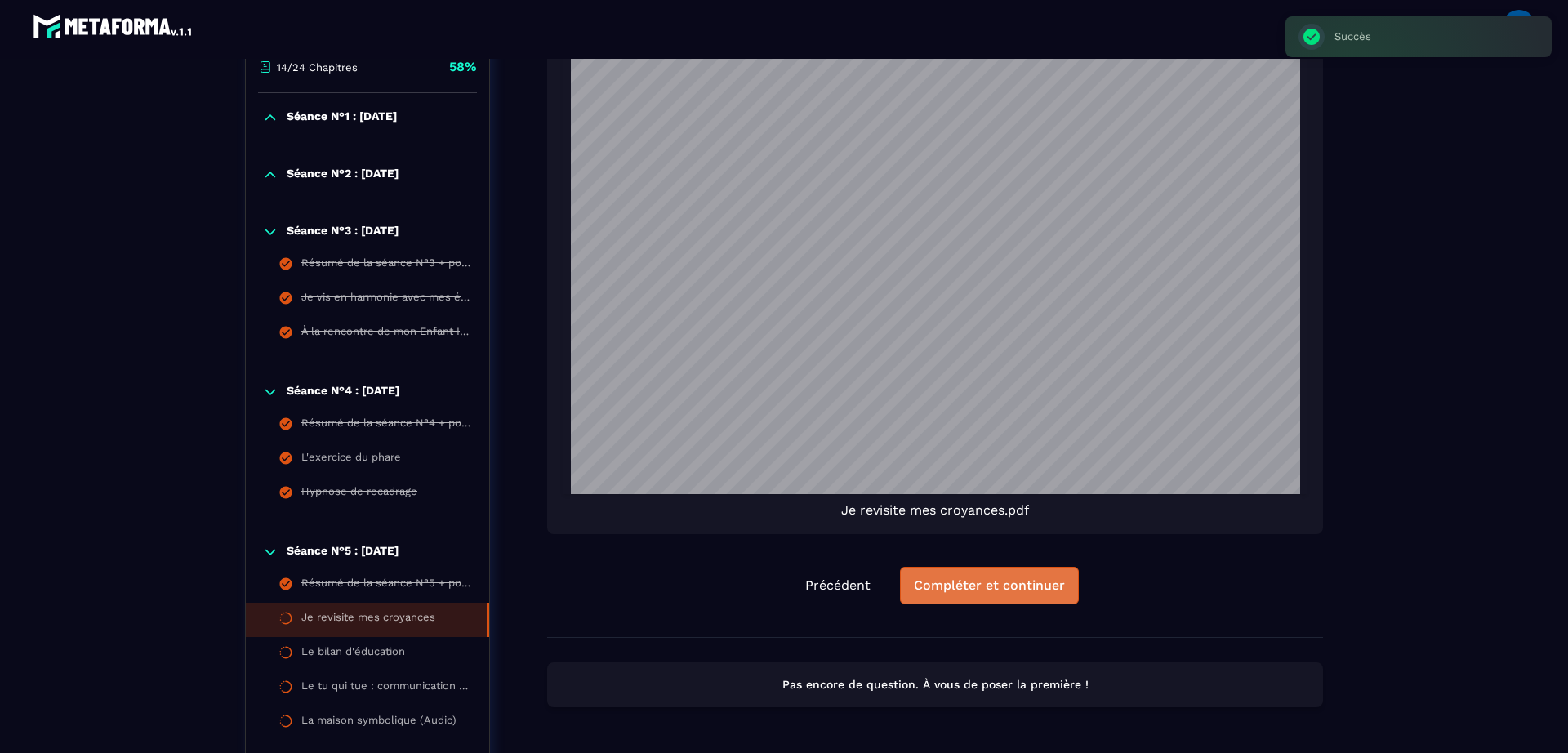
click at [982, 581] on div "Compléter et continuer" at bounding box center [990, 585] width 151 height 16
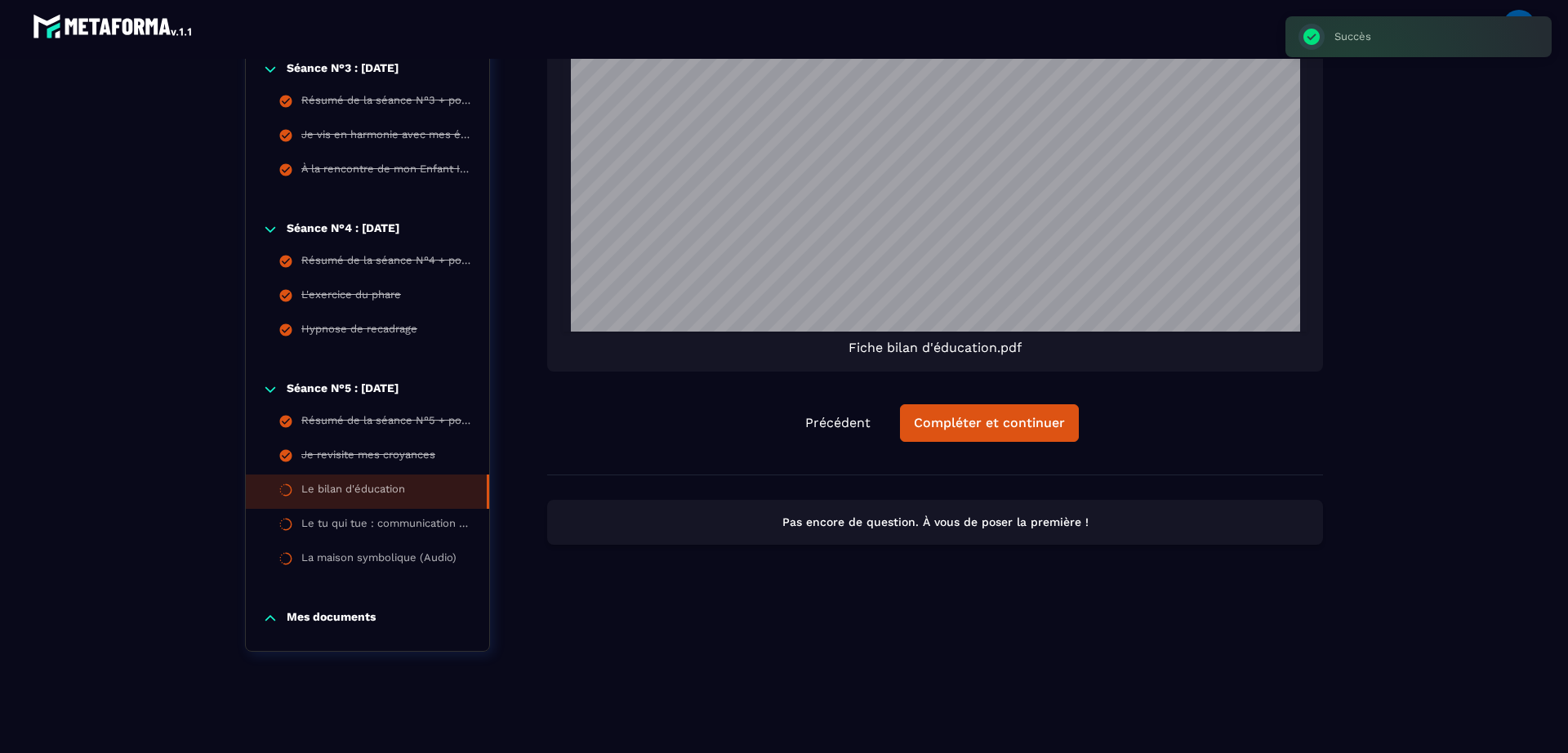
scroll to position [592, 0]
click at [1007, 436] on button "Compléter et continuer" at bounding box center [989, 423] width 179 height 38
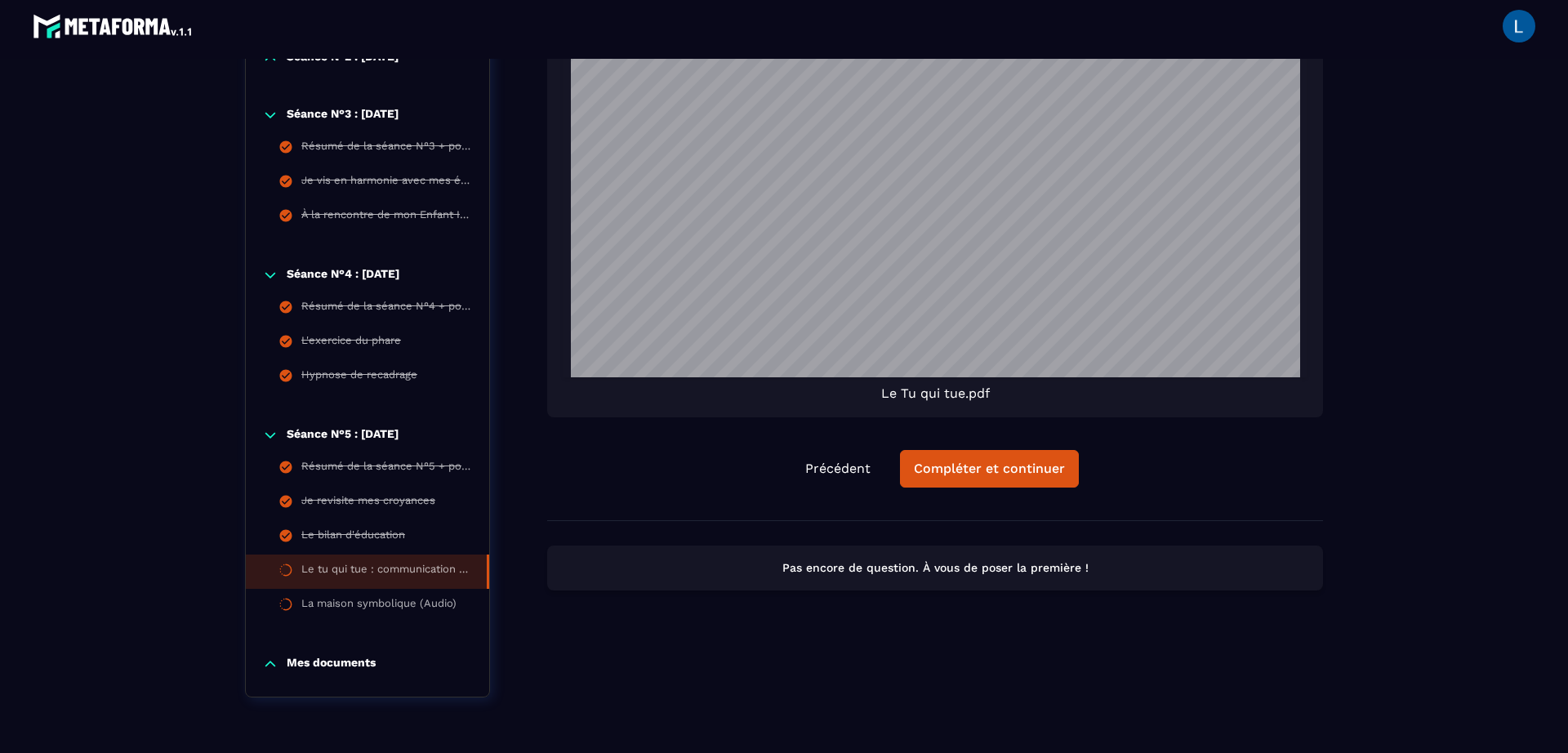
scroll to position [579, 0]
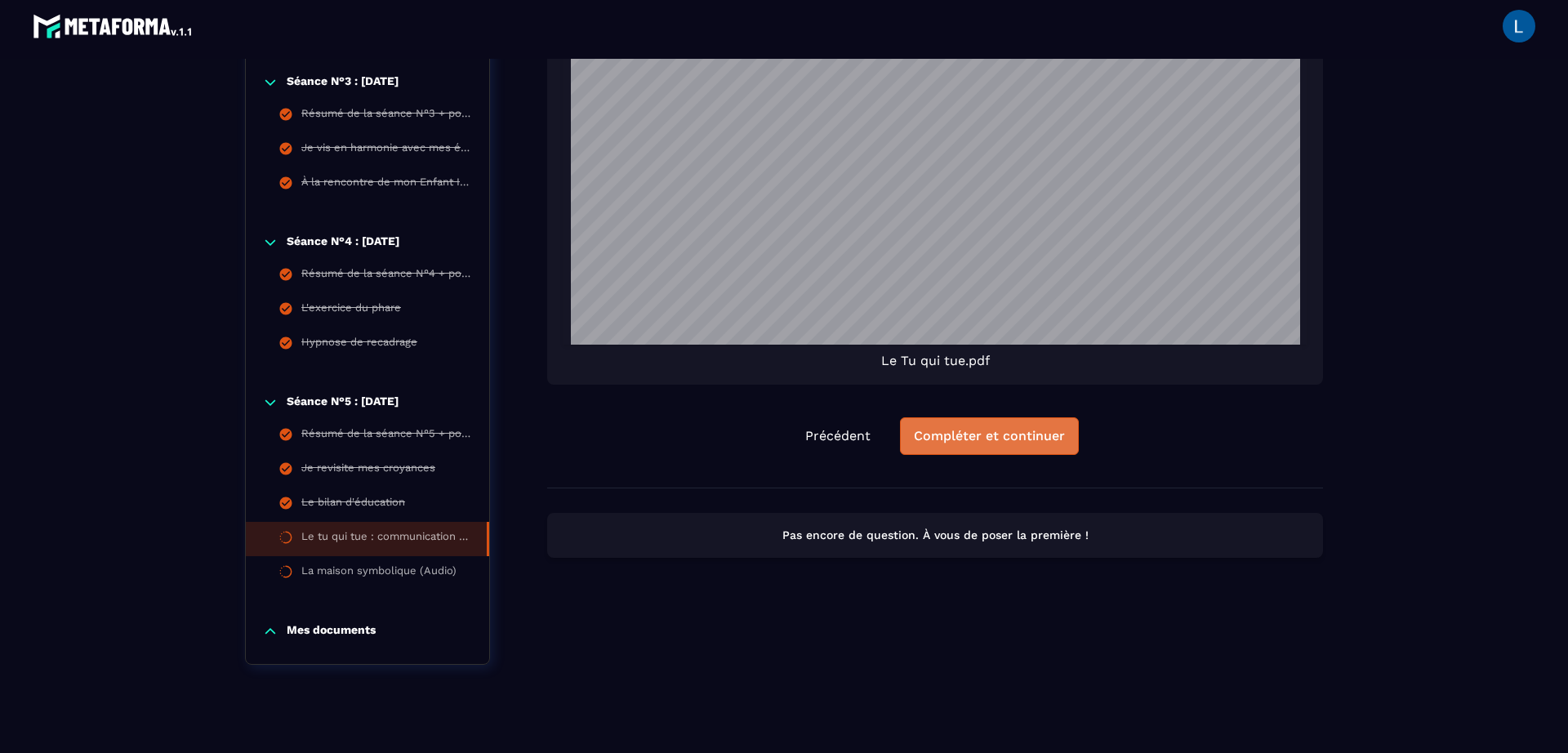
click at [1024, 439] on div "Compléter et continuer" at bounding box center [990, 436] width 151 height 16
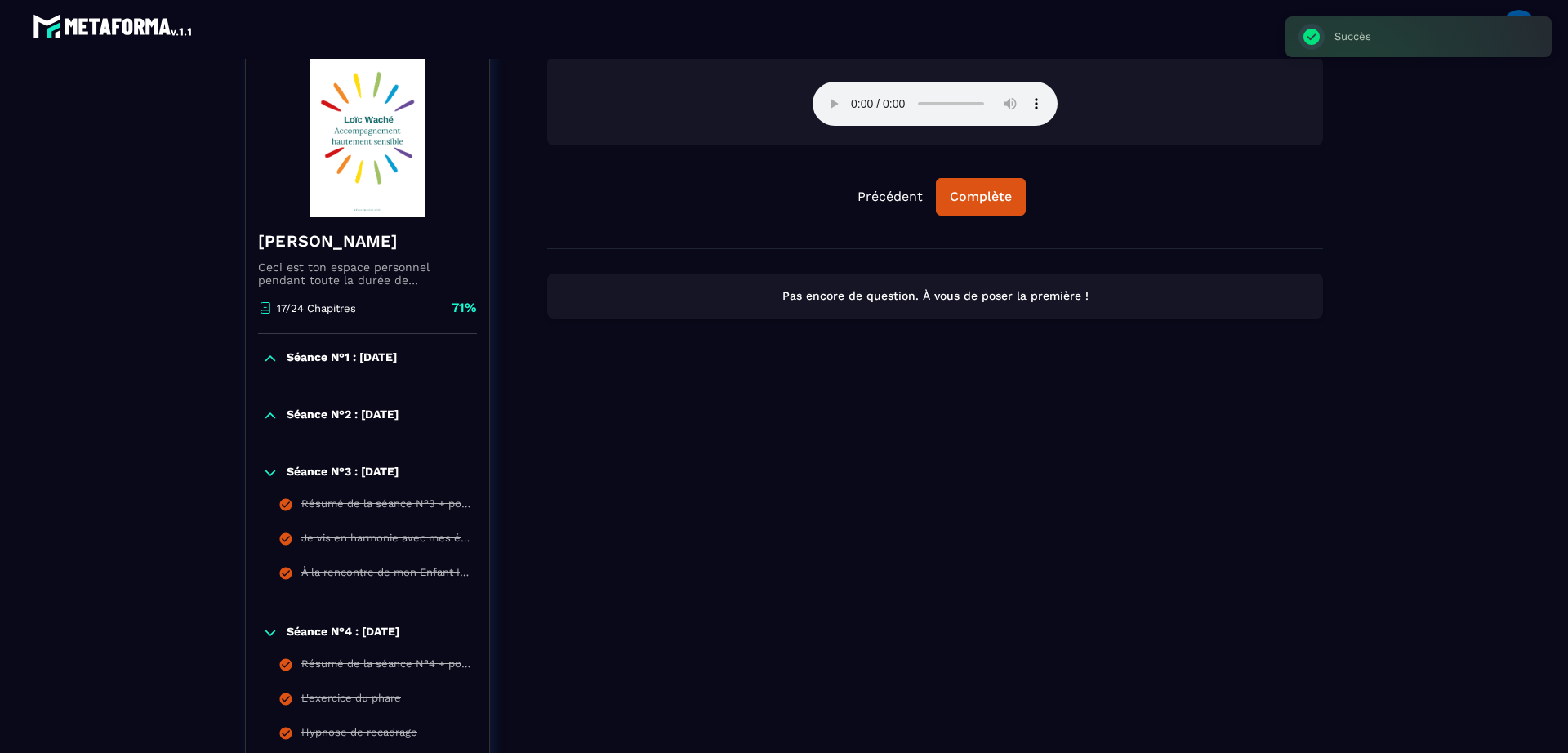
scroll to position [170, 0]
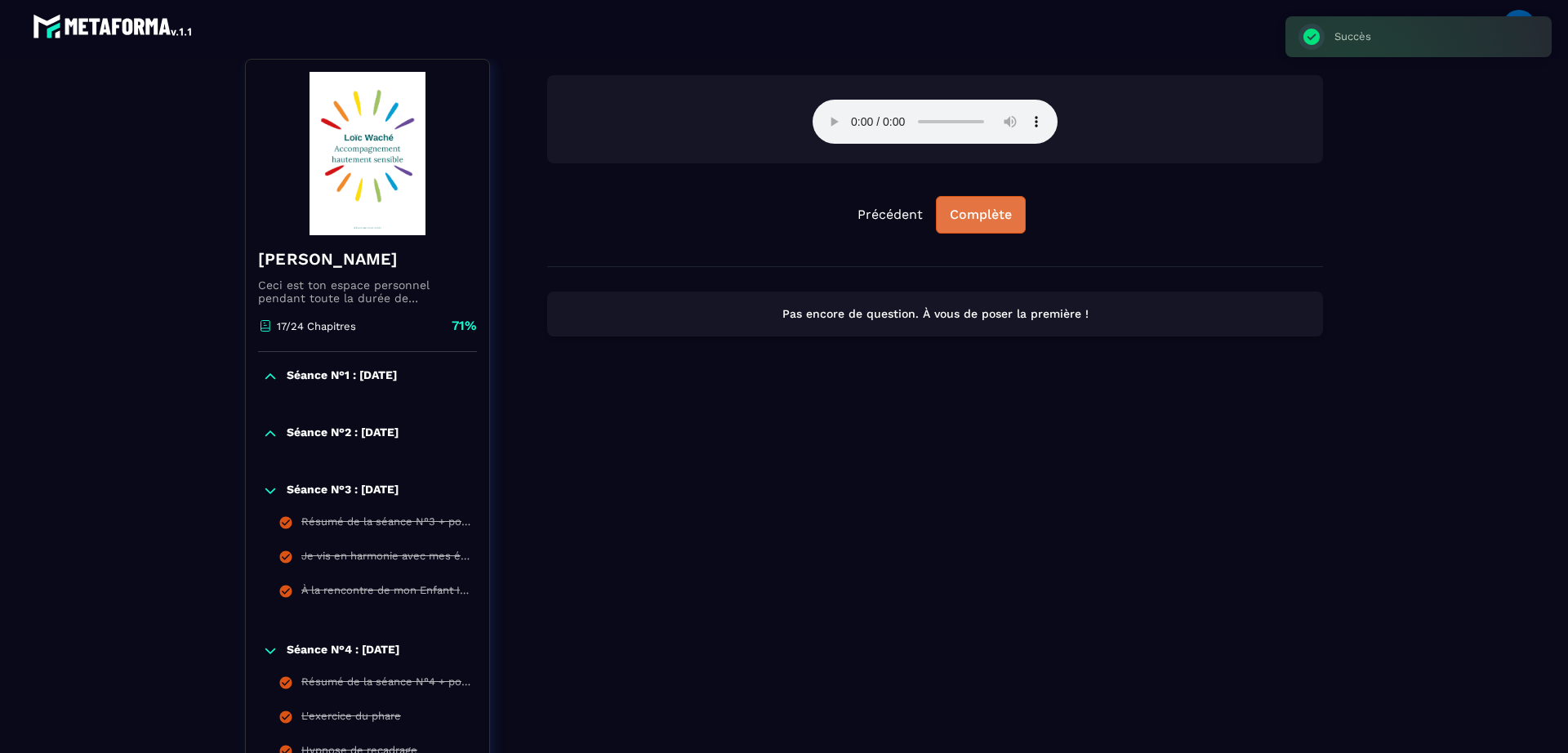
click at [988, 226] on button "Complète" at bounding box center [980, 214] width 90 height 38
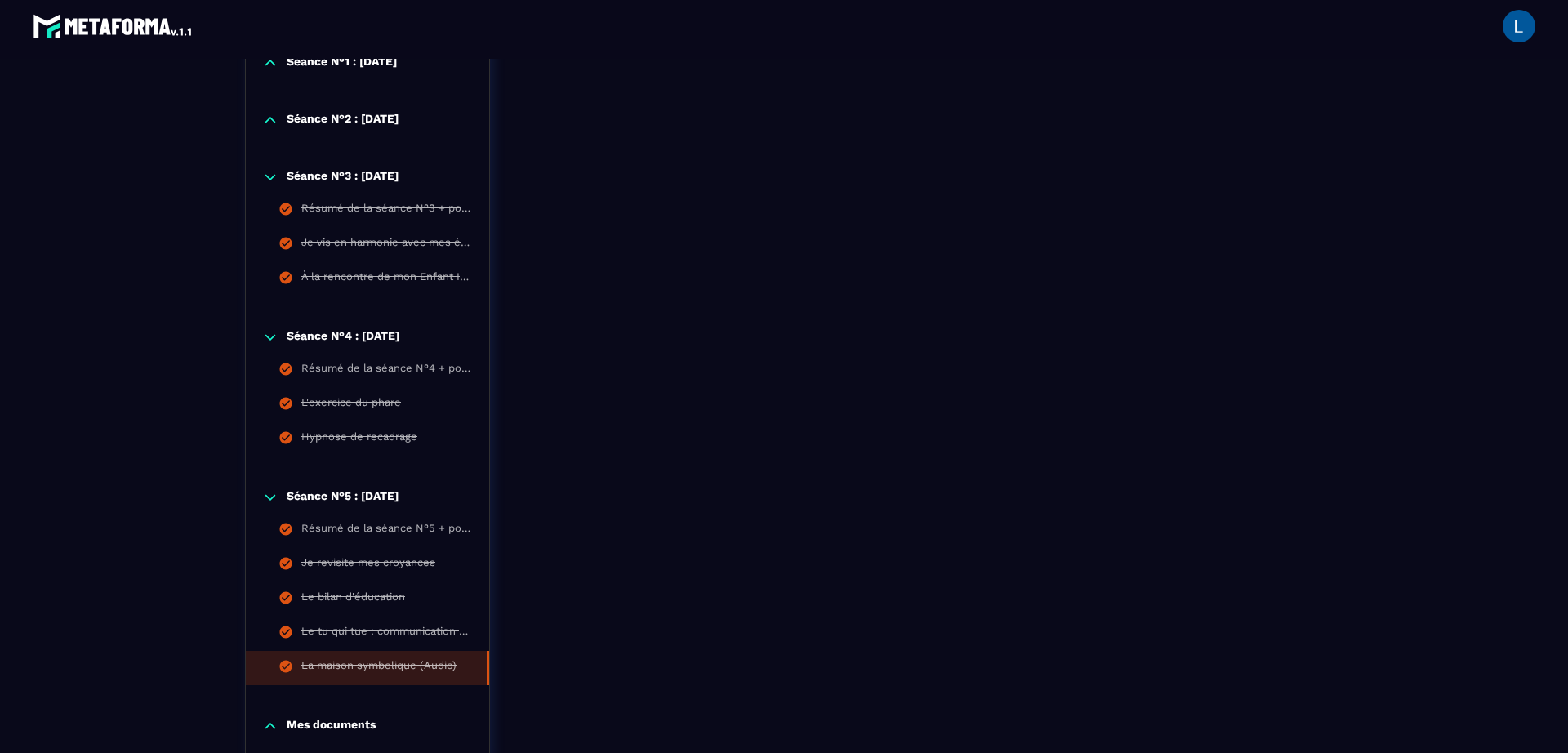
scroll to position [592, 0]
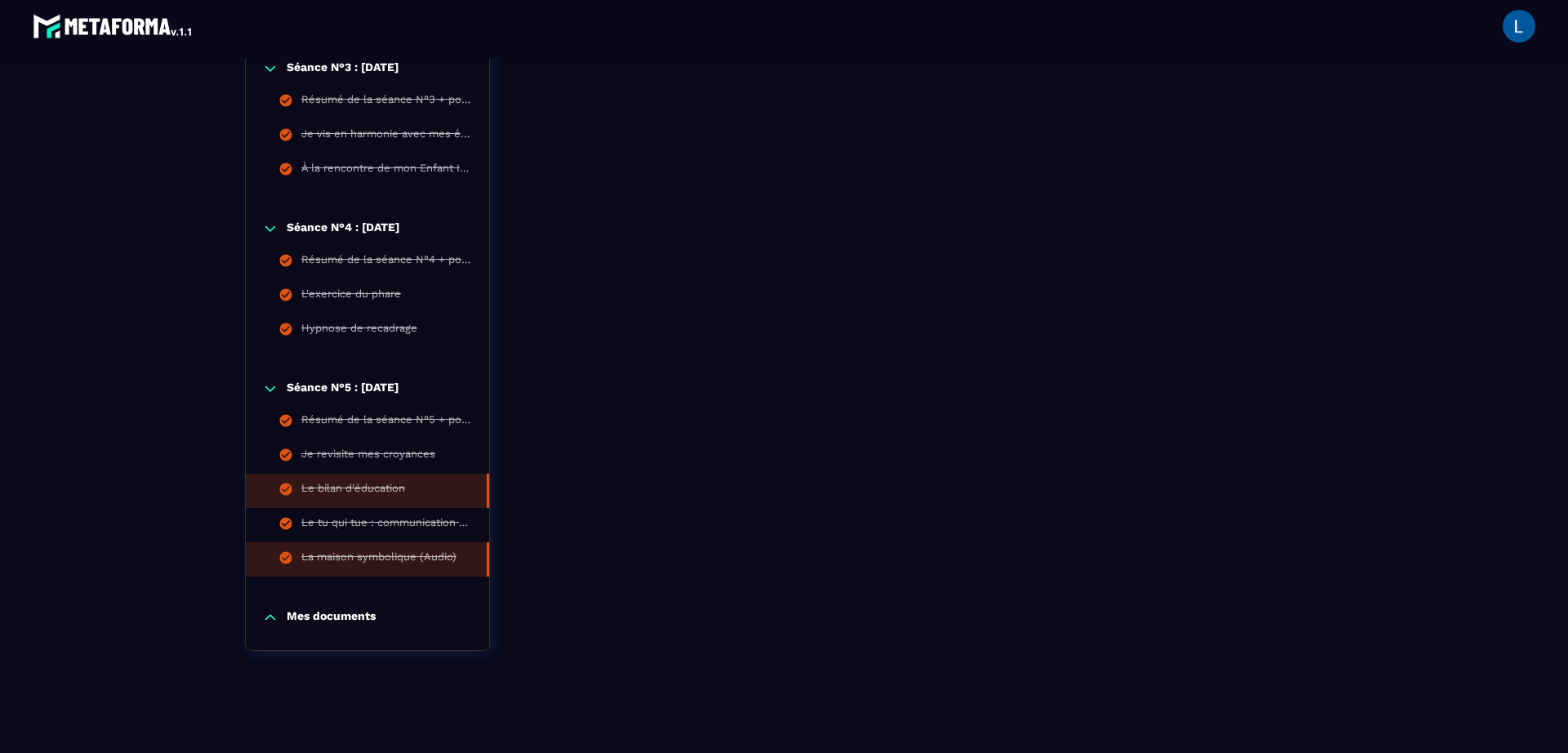
click at [367, 483] on div "Le bilan d'éducation" at bounding box center [353, 491] width 104 height 18
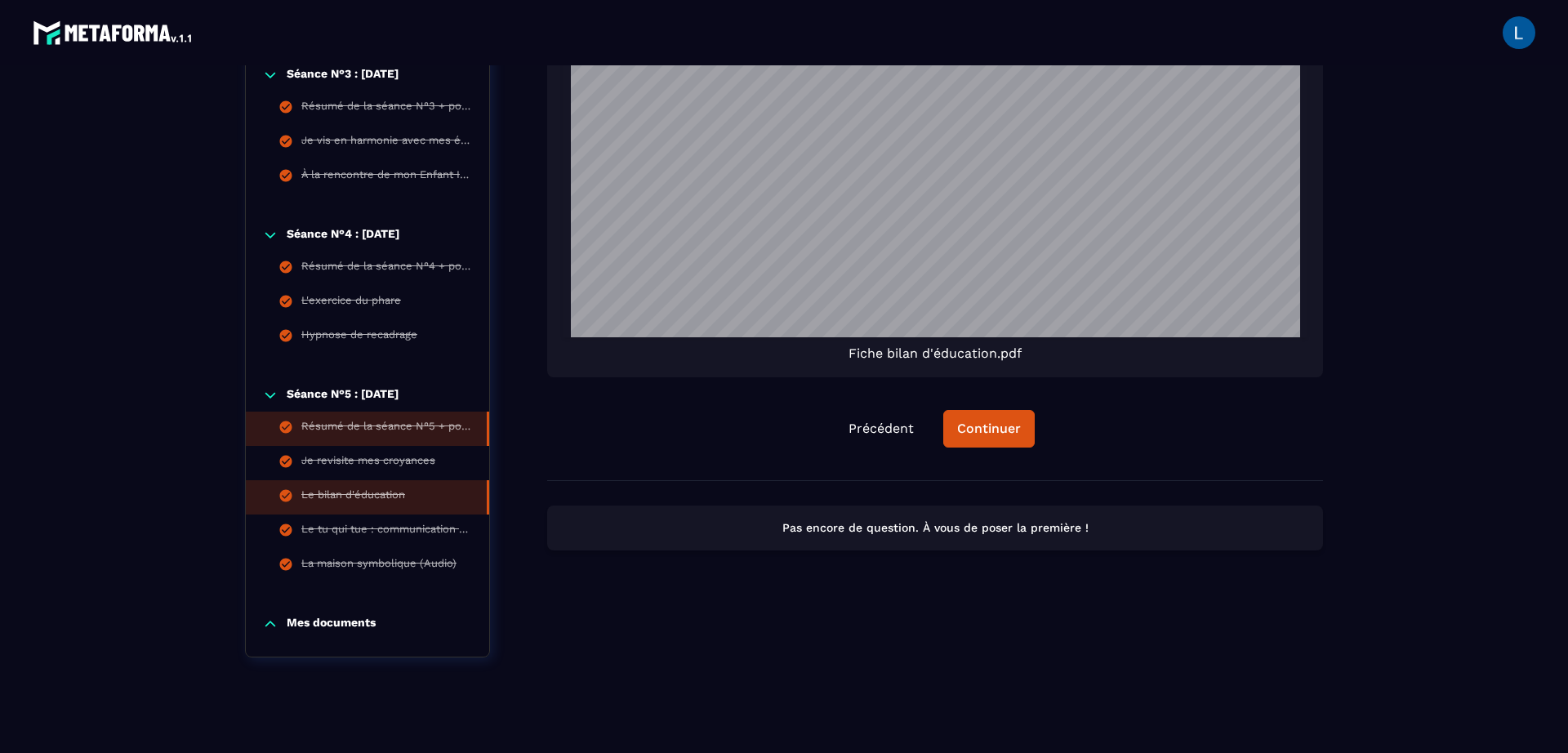
click at [375, 441] on li "Résumé de la séance N°5 + pour préparer la prochaine séance" at bounding box center [367, 428] width 243 height 34
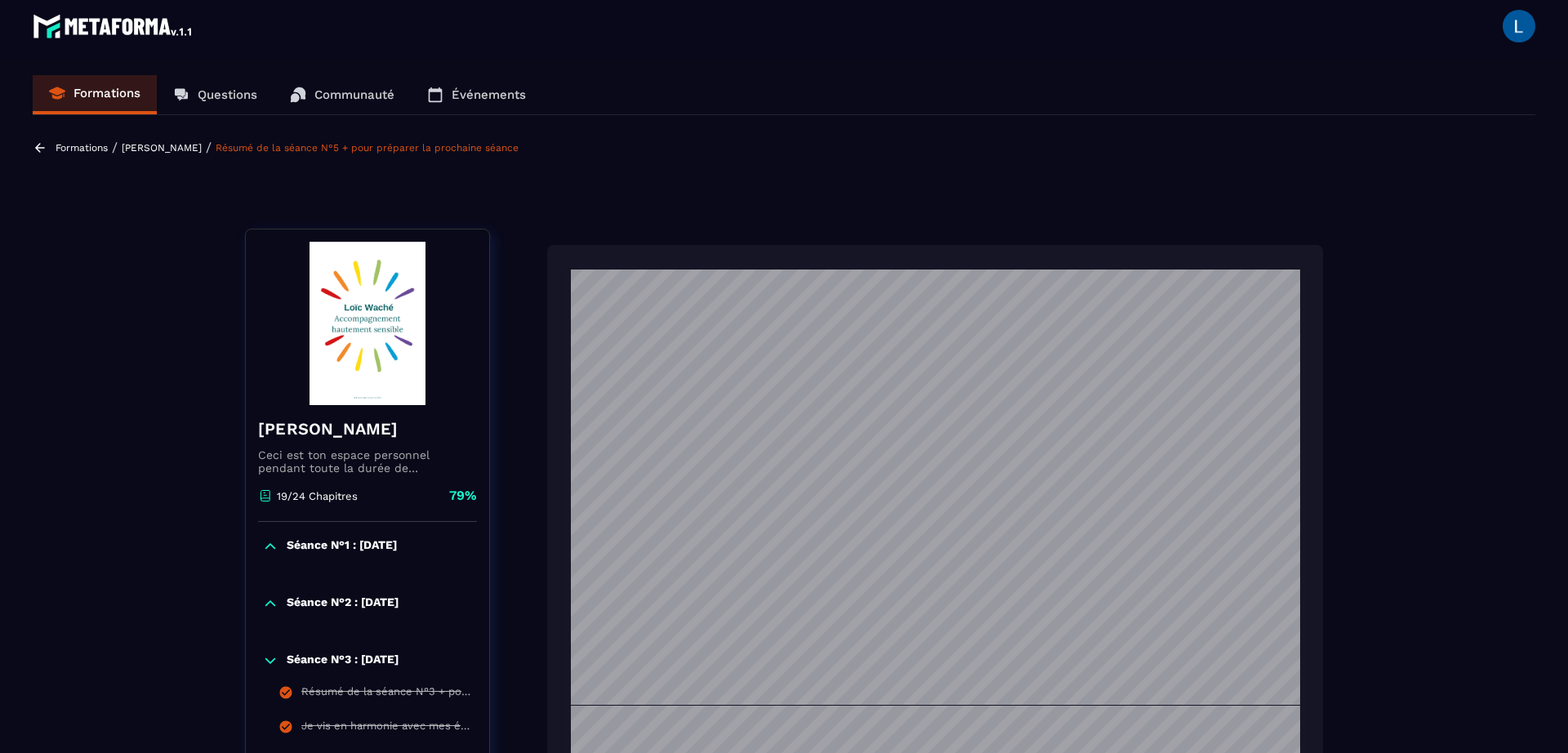
scroll to position [1627, 0]
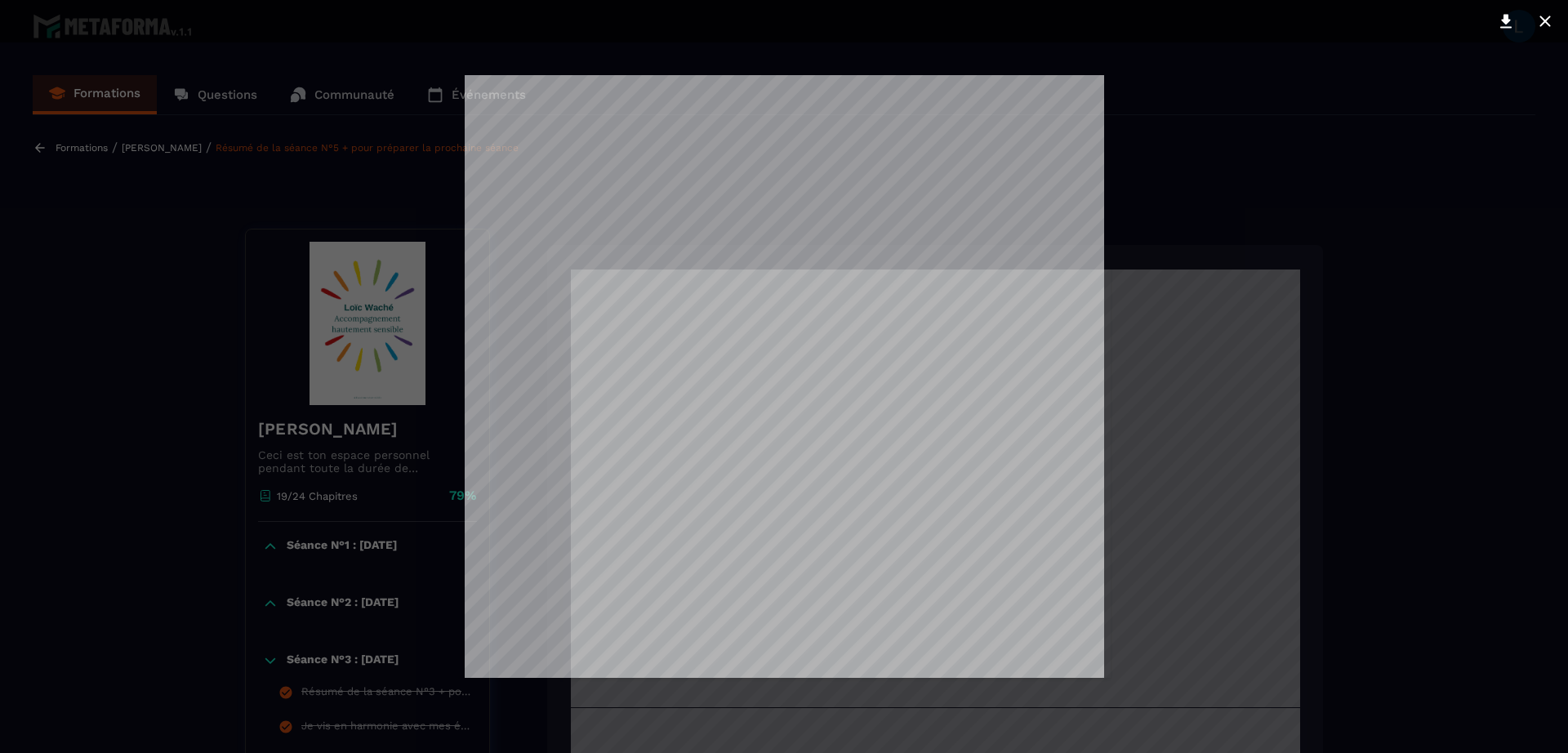
click at [1154, 139] on div at bounding box center [784, 376] width 1568 height 753
click at [1545, 18] on icon at bounding box center [1545, 21] width 19 height 19
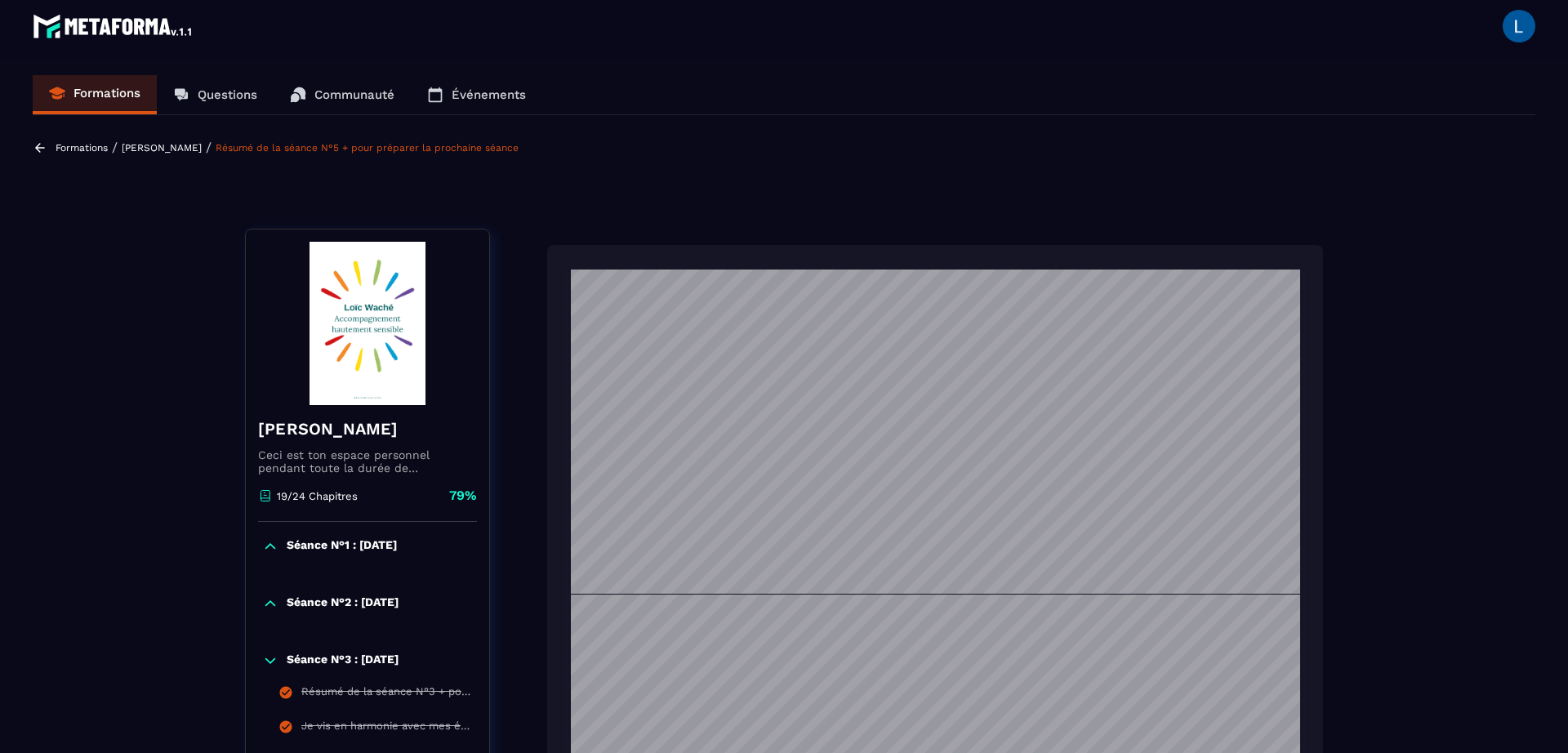
scroll to position [1709, 0]
